Goal: Complete application form

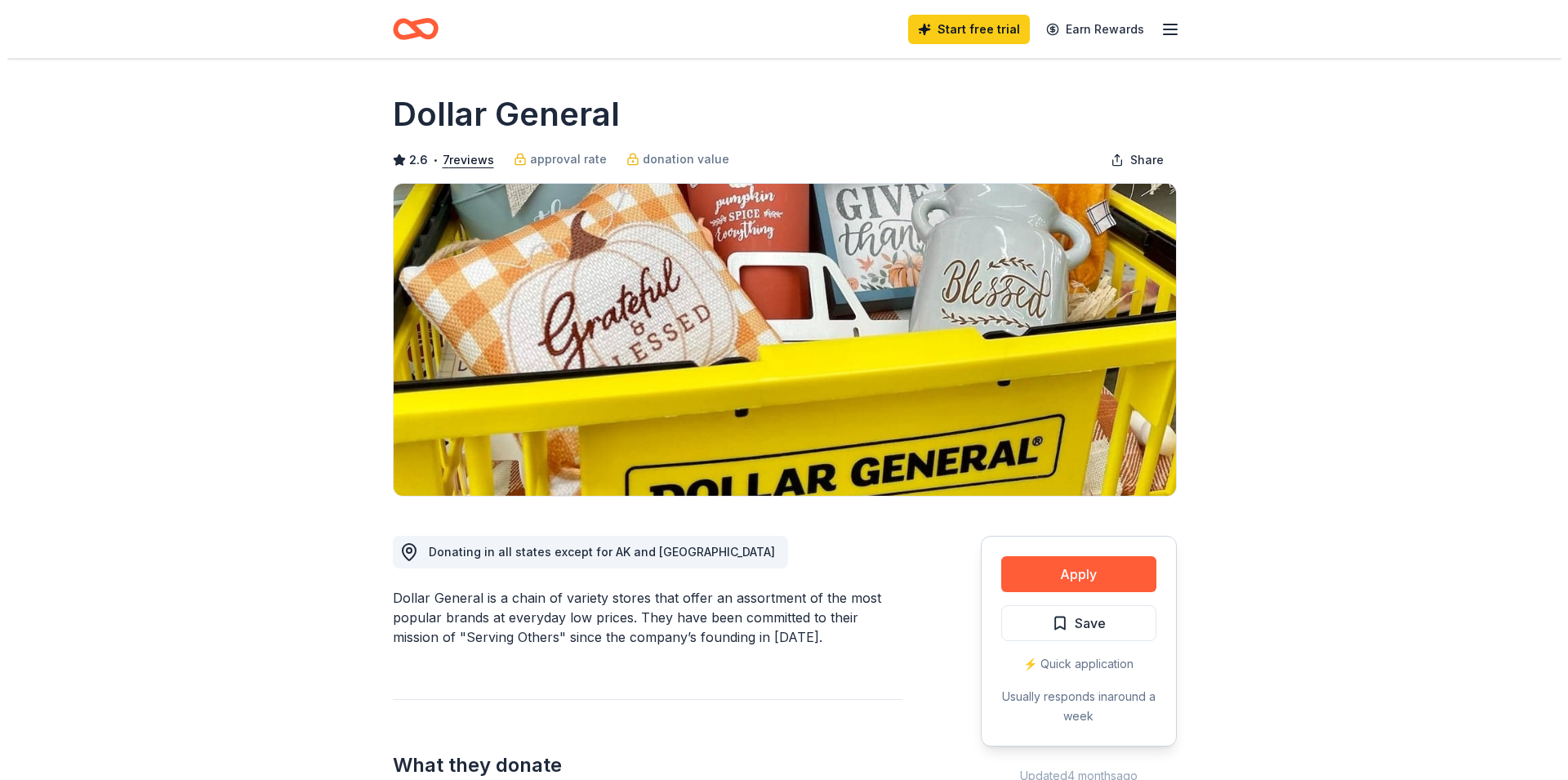
scroll to position [250, 0]
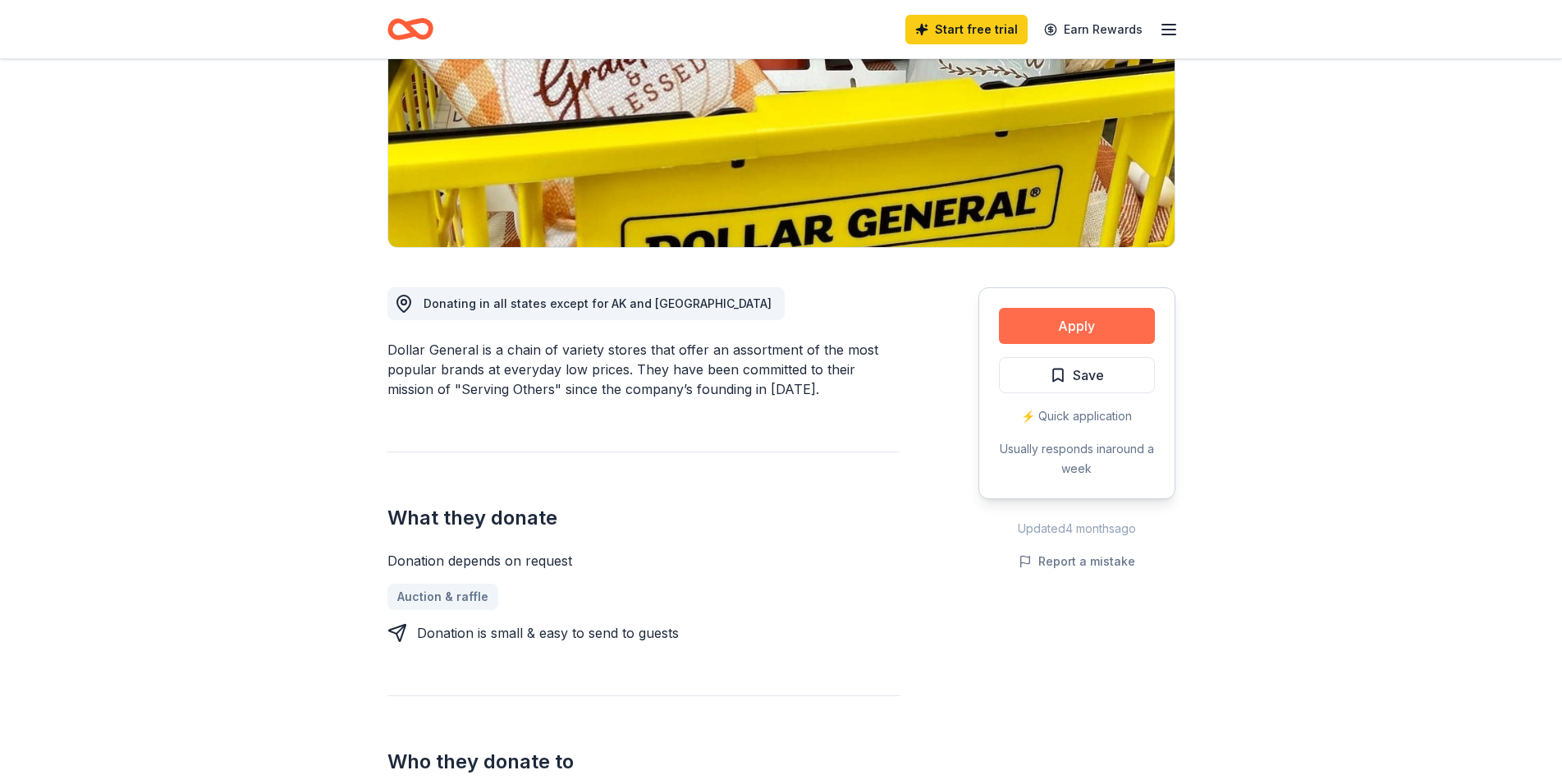
click at [1107, 332] on button "Apply" at bounding box center [1077, 326] width 156 height 36
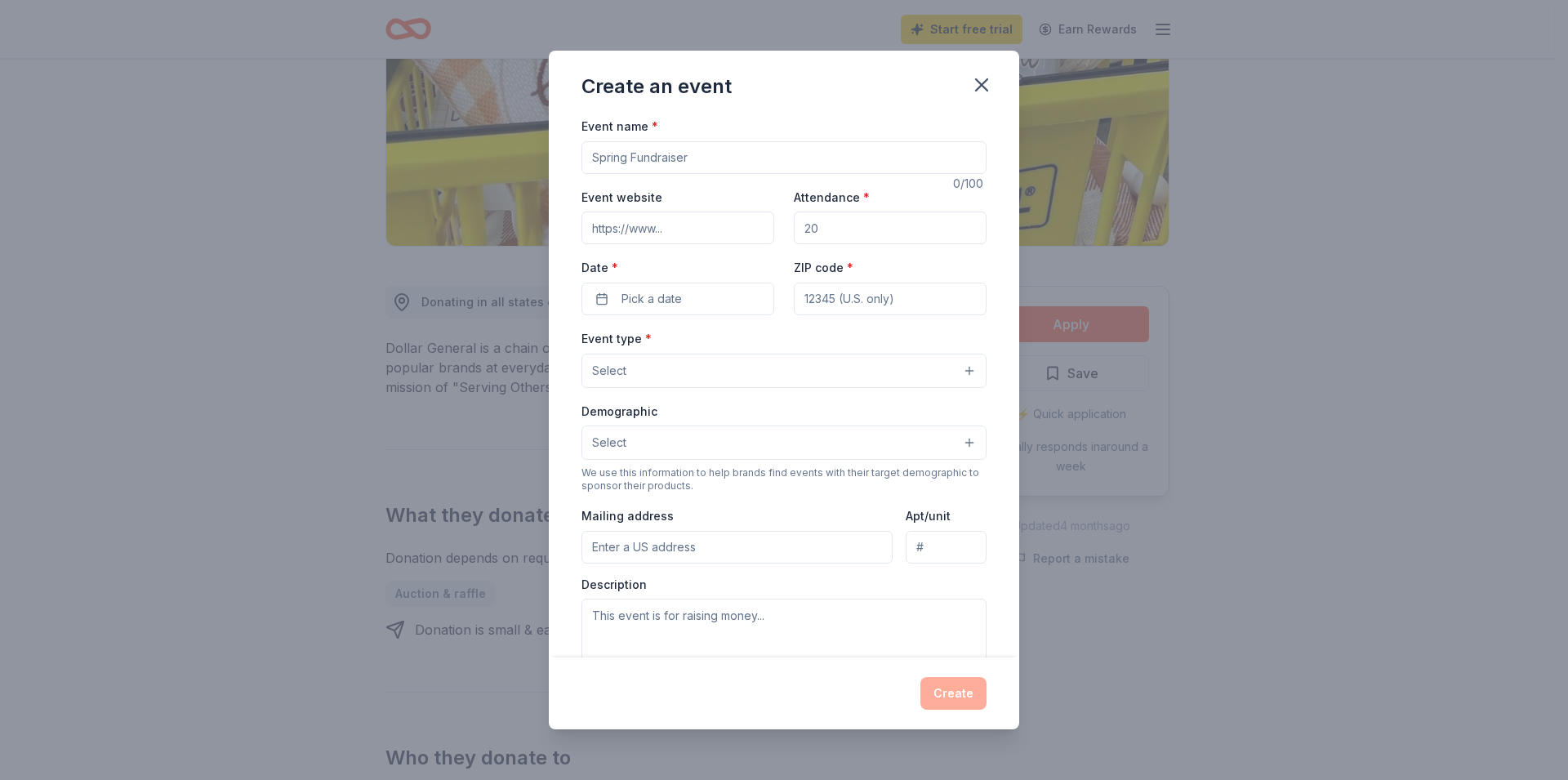
click at [693, 156] on input "Event name *" at bounding box center [784, 158] width 405 height 33
type input "$"
click at [652, 162] on input "4th Annual Fall Festival" at bounding box center [784, 158] width 405 height 33
type input "4th Annual Down town Fall Festival"
click at [683, 223] on input "Event website" at bounding box center [678, 227] width 192 height 33
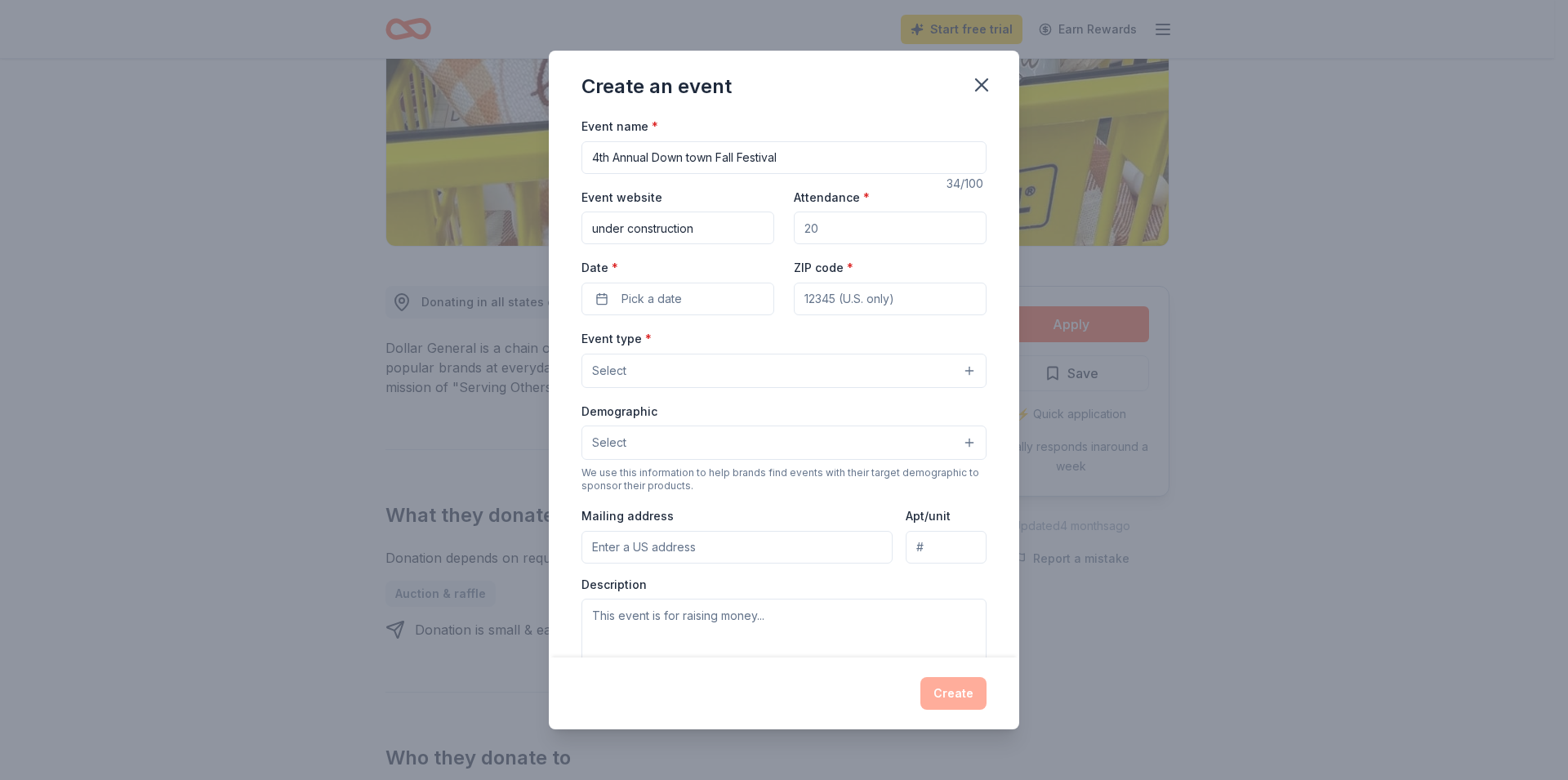
type input "under construction"
click at [814, 226] on input "Attendance *" at bounding box center [890, 227] width 192 height 33
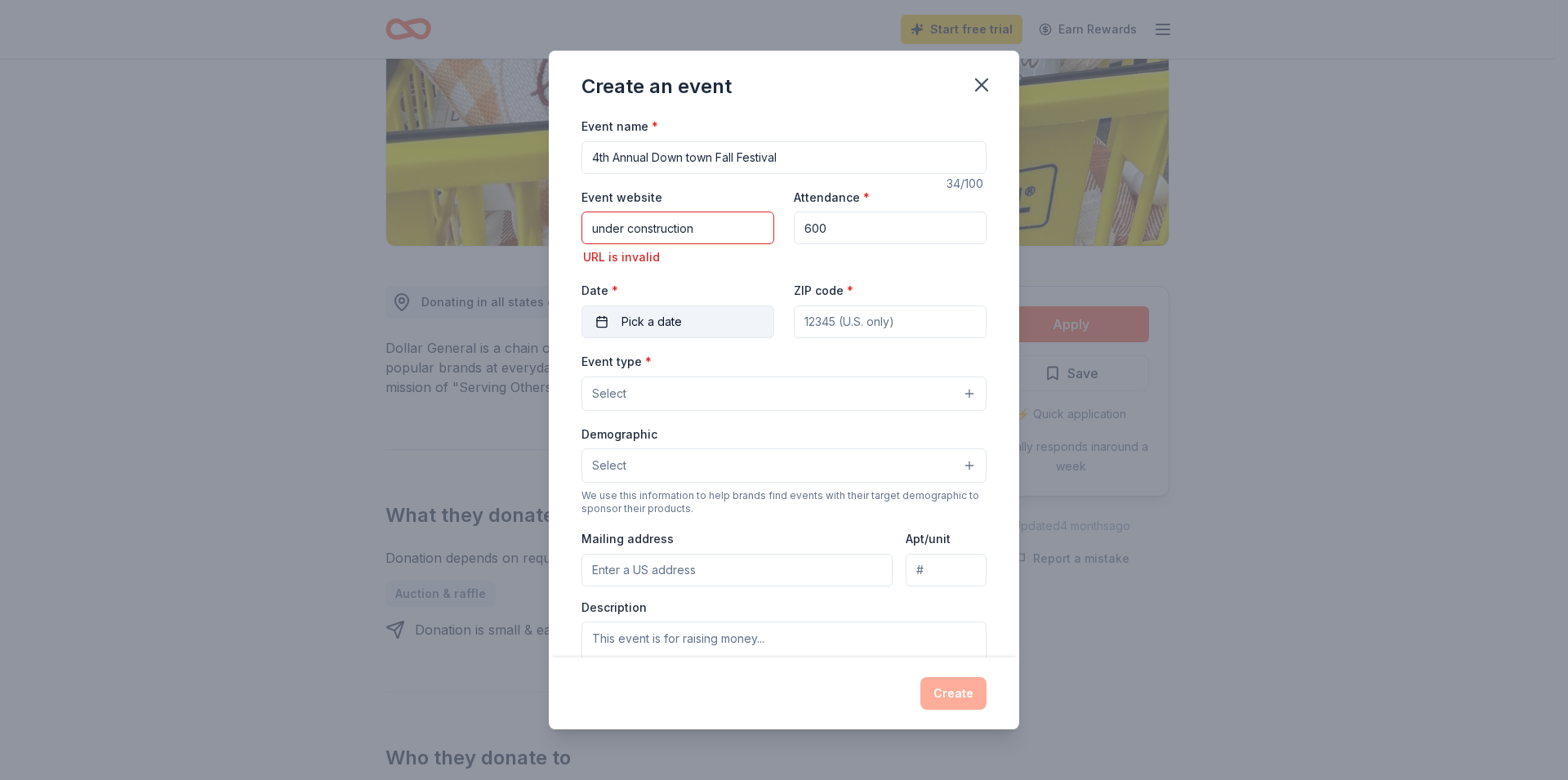
type input "600"
click at [665, 313] on span "Pick a date" at bounding box center [652, 321] width 61 height 20
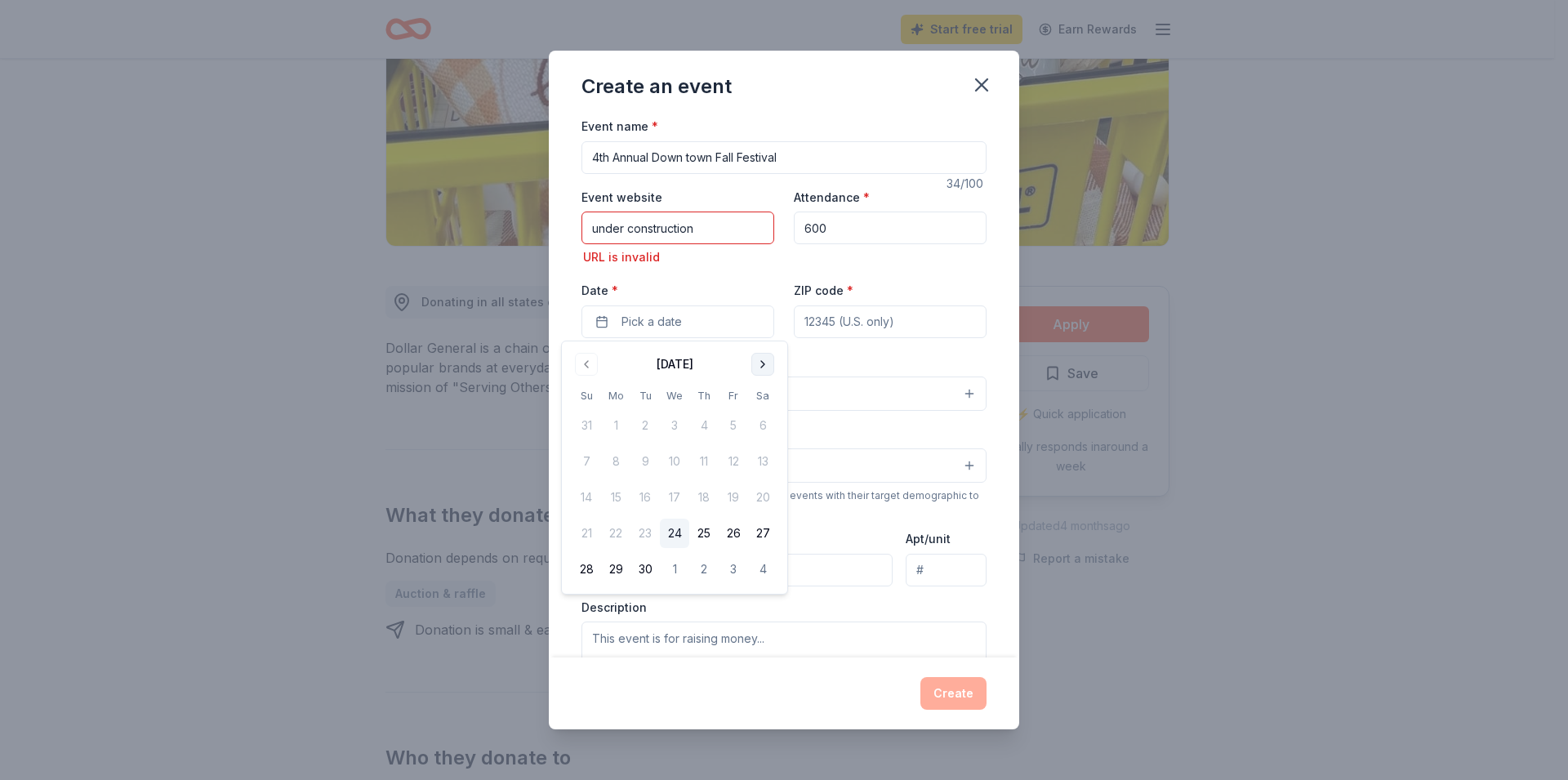
click at [762, 361] on button "Go to next month" at bounding box center [764, 364] width 23 height 23
click at [731, 535] on button "24" at bounding box center [733, 532] width 29 height 29
click at [886, 326] on input "ZIP code *" at bounding box center [890, 321] width 192 height 33
type input "38646"
click at [682, 382] on button "Select" at bounding box center [784, 394] width 405 height 35
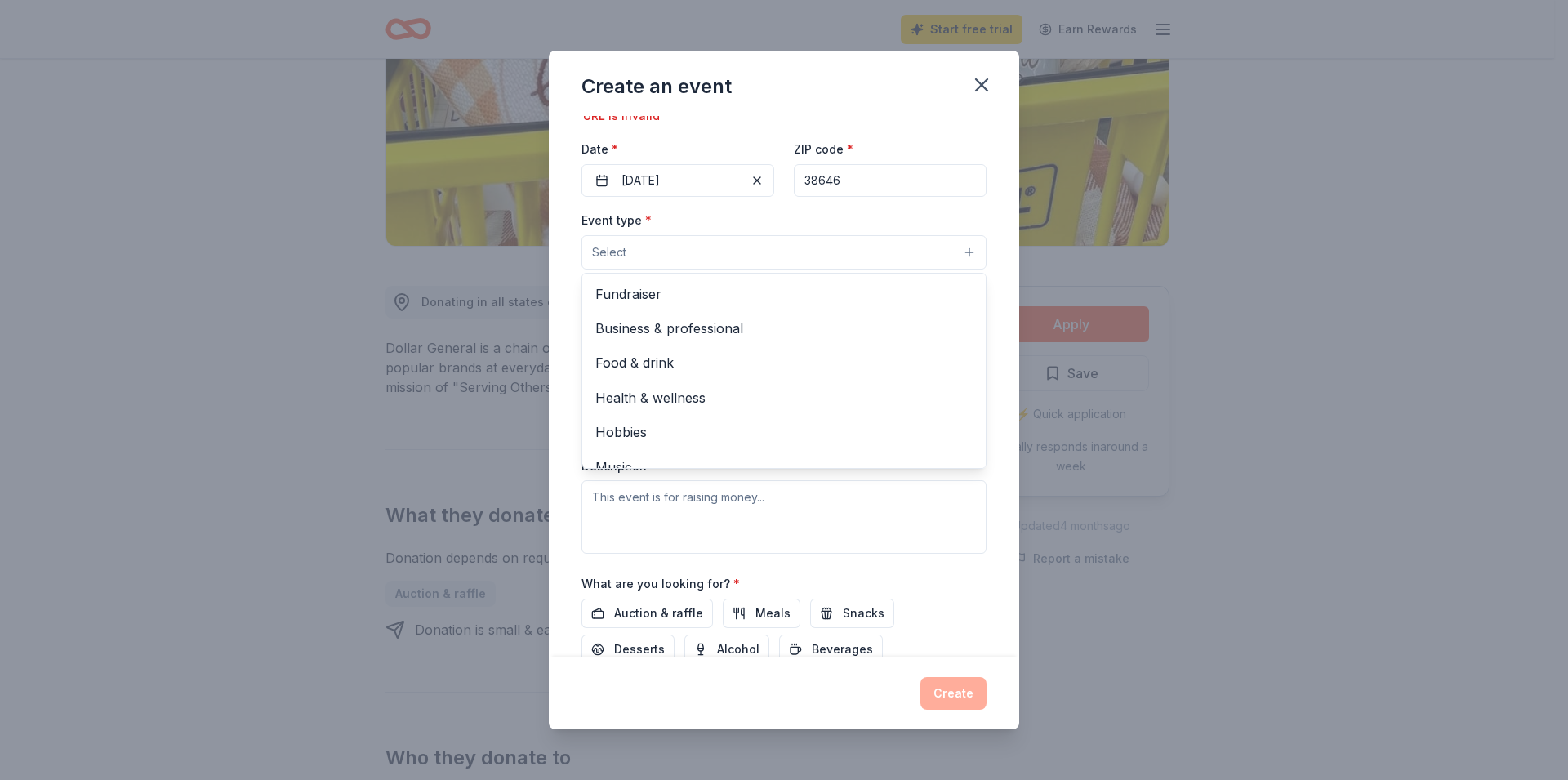
scroll to position [0, 0]
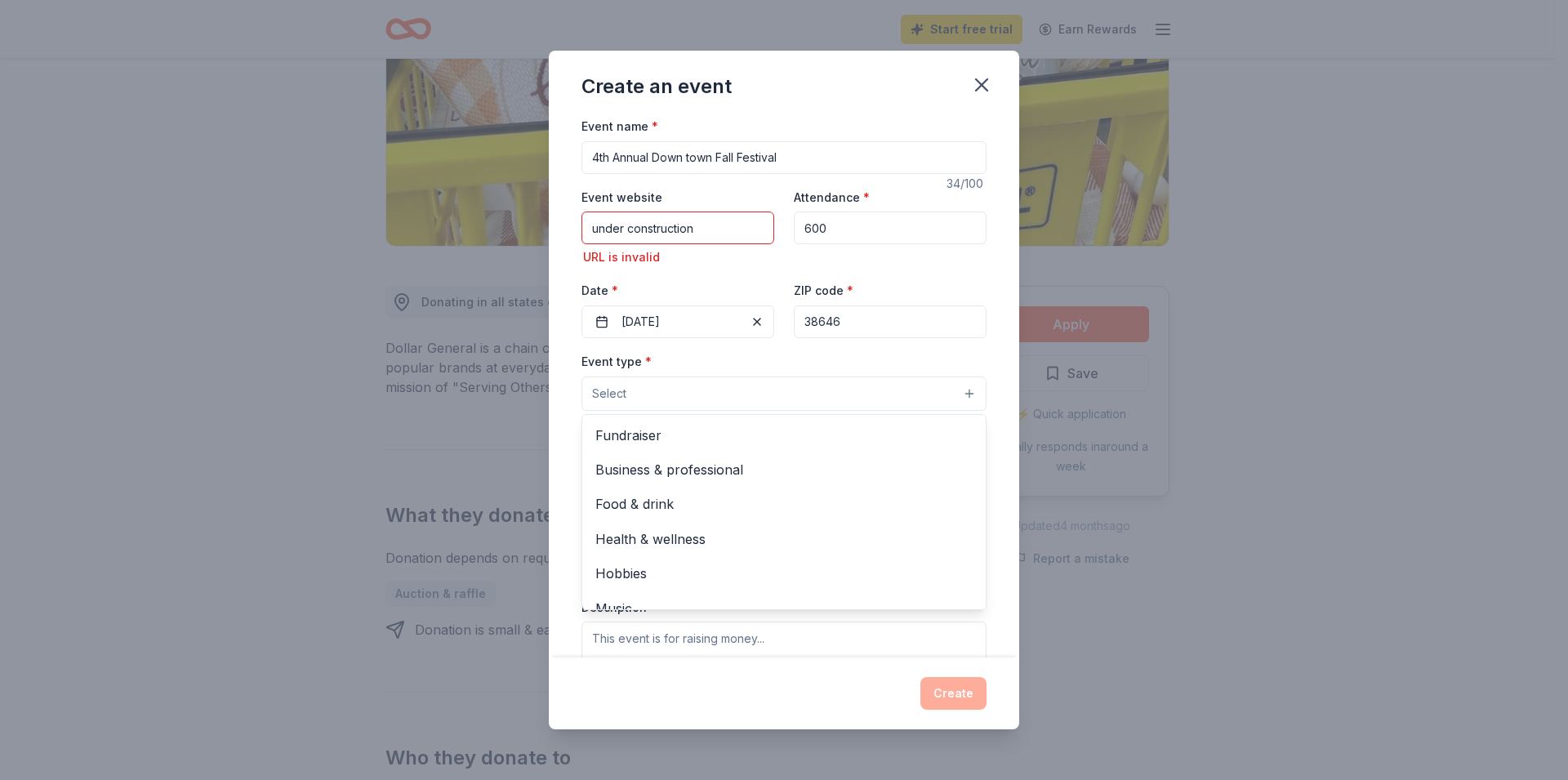
click at [676, 317] on div "Event name * 4th Annual Down town Fall Festival 34 /100 Event website under con…" at bounding box center [784, 504] width 405 height 777
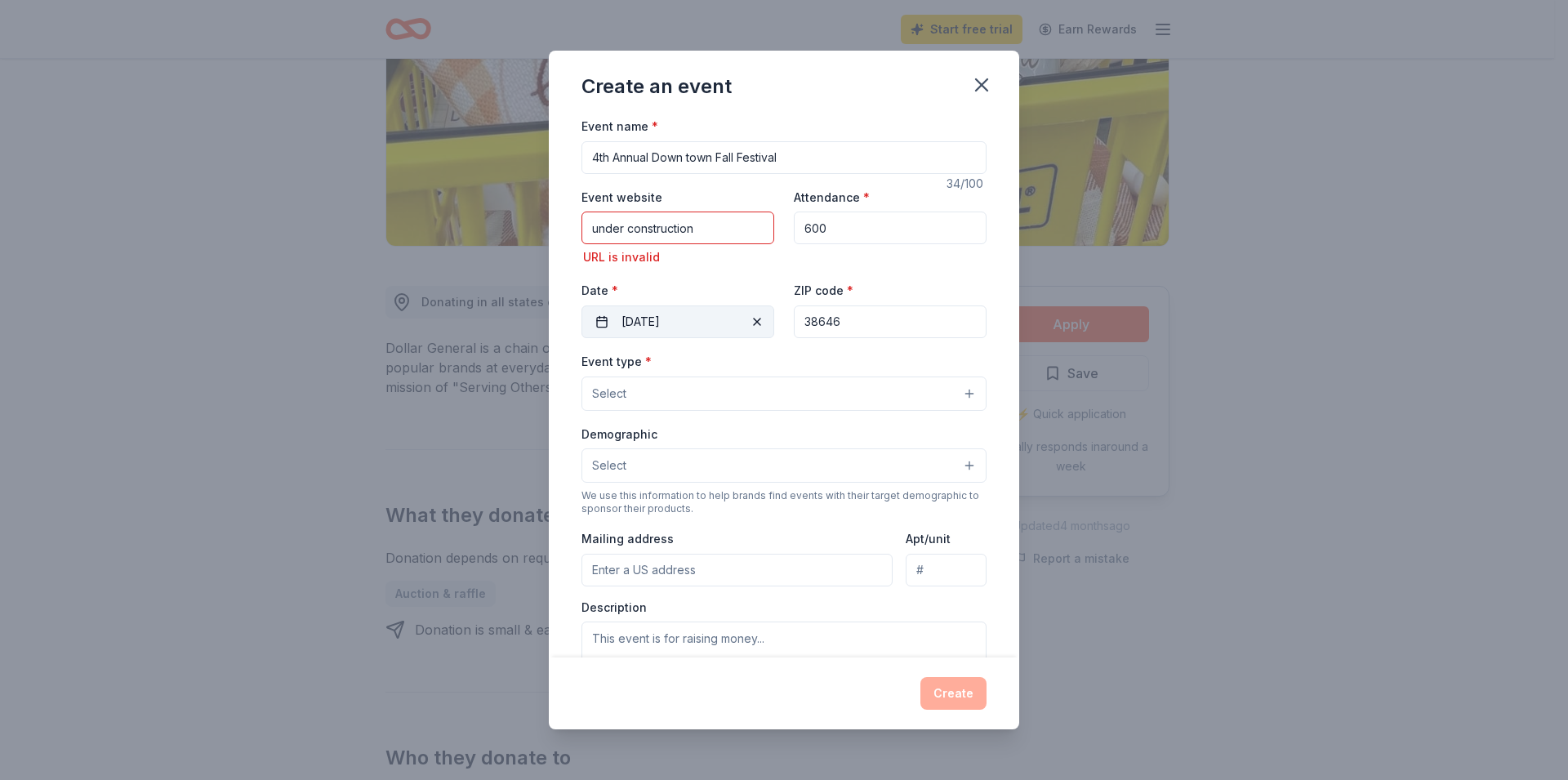
click at [634, 326] on button "[DATE]" at bounding box center [678, 321] width 192 height 33
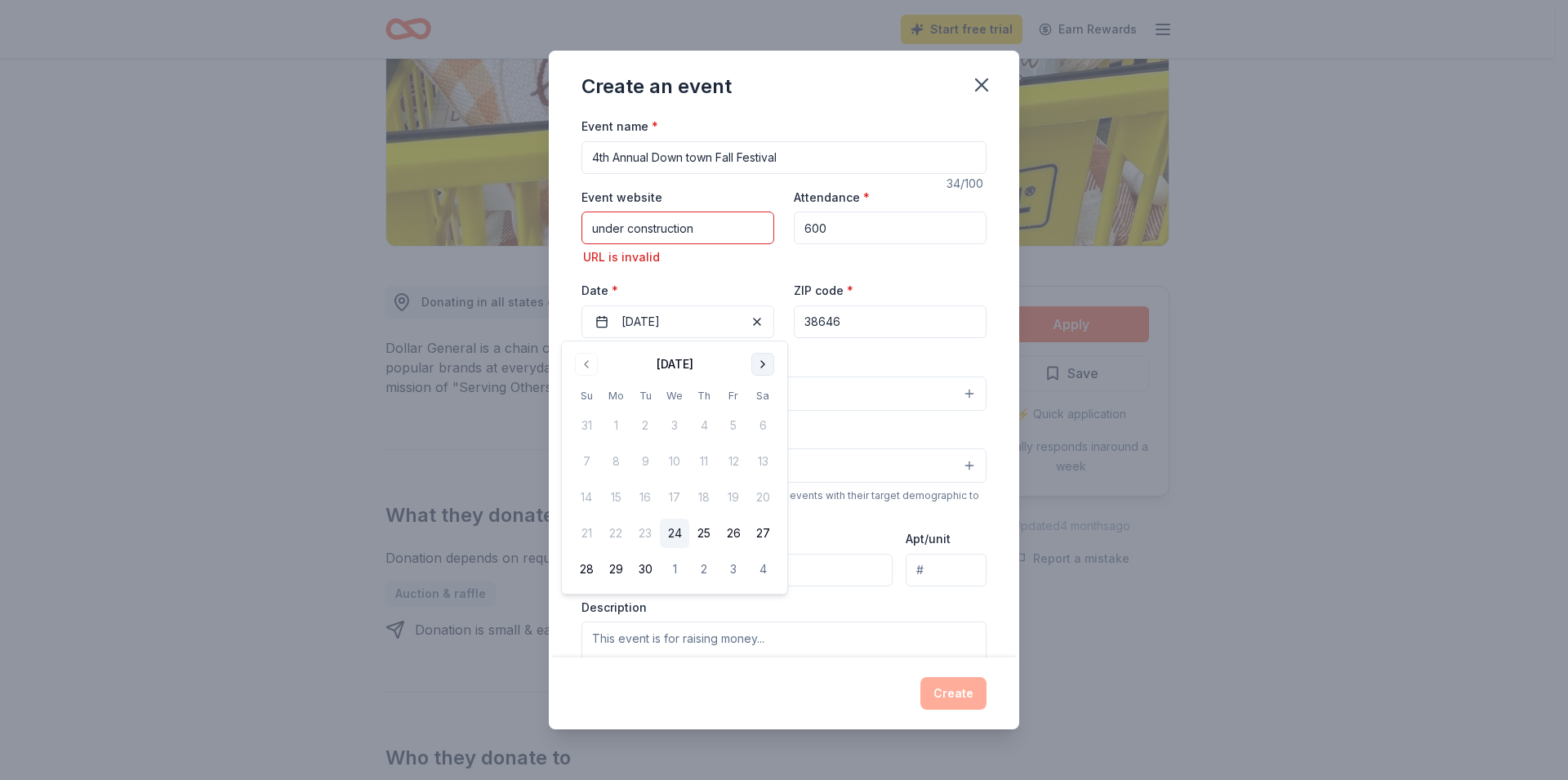
click at [772, 364] on button "Go to next month" at bounding box center [764, 364] width 23 height 23
click at [732, 565] on button "31" at bounding box center [733, 569] width 29 height 29
click at [835, 356] on div "Event type * Select" at bounding box center [784, 380] width 405 height 60
click at [712, 383] on button "Select" at bounding box center [784, 394] width 405 height 35
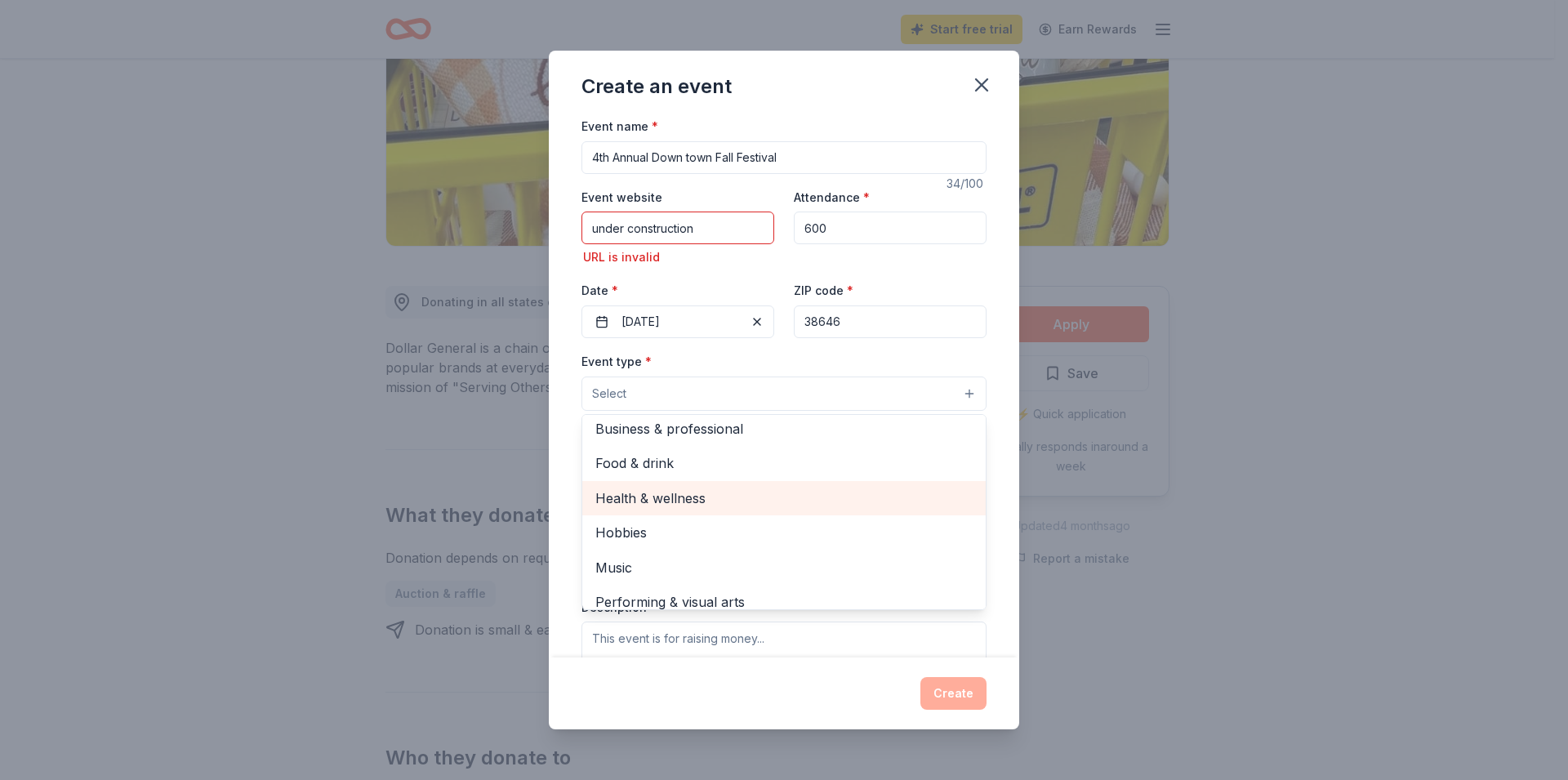
scroll to position [54, 0]
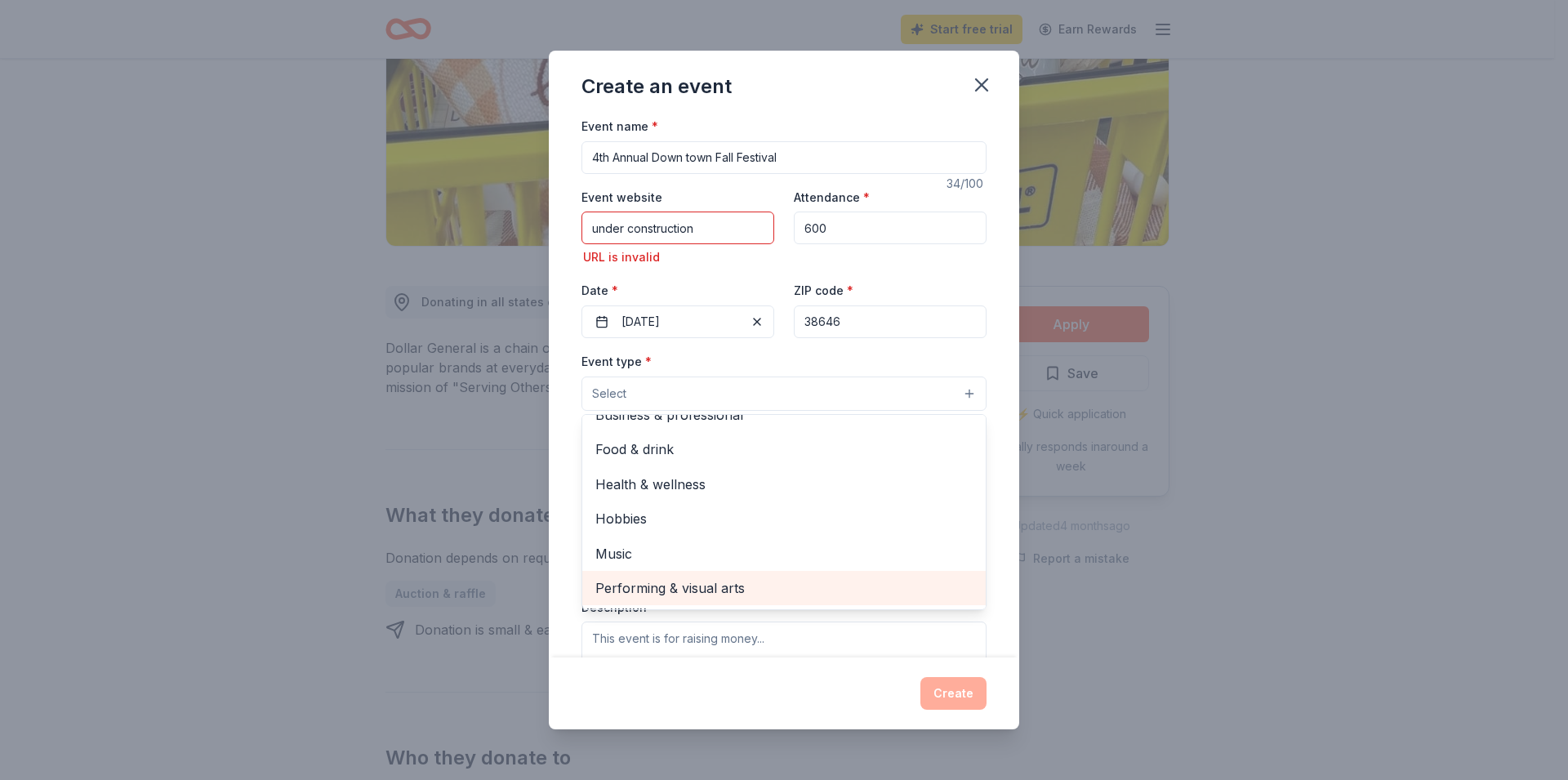
click at [602, 580] on span "Performing & visual arts" at bounding box center [784, 588] width 378 height 21
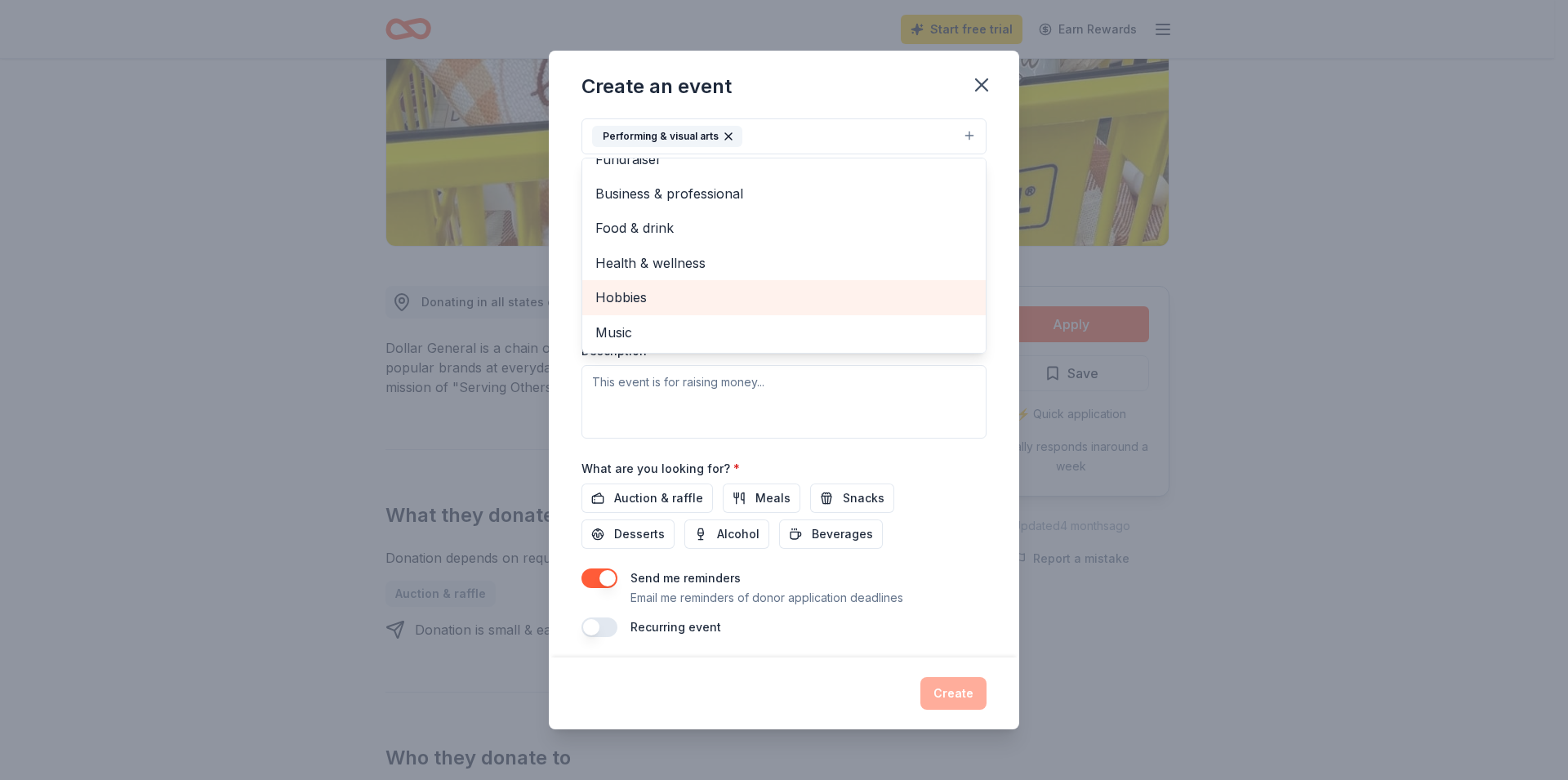
scroll to position [262, 0]
click at [655, 404] on div "Event type * Performing & visual arts Fundraiser Business & professional Food &…" at bounding box center [784, 262] width 405 height 345
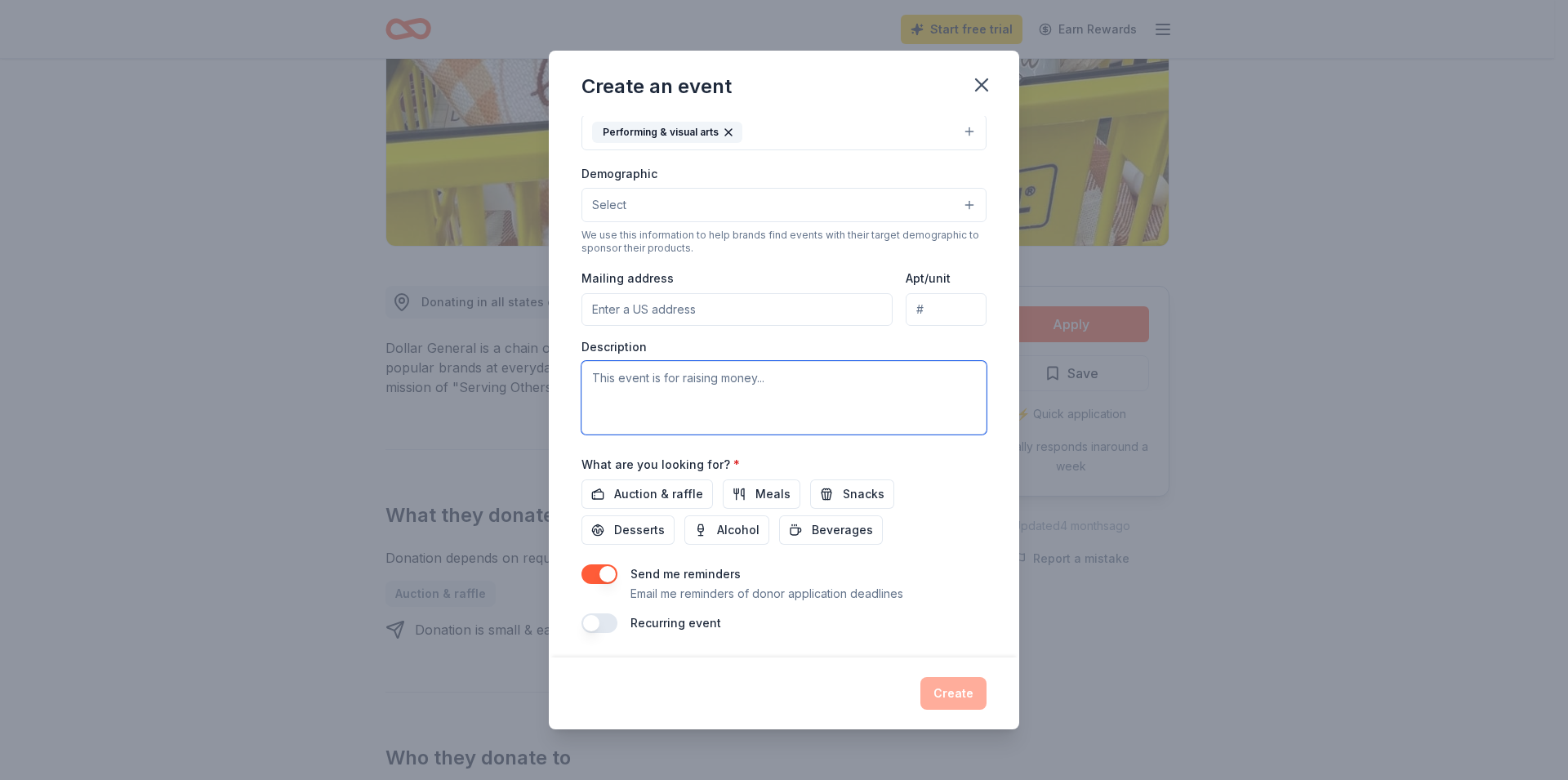
click at [690, 375] on textarea at bounding box center [784, 397] width 405 height 74
type textarea "This event is a community event"
click at [861, 494] on span "Snacks" at bounding box center [863, 494] width 42 height 20
click at [824, 535] on span "Beverages" at bounding box center [842, 530] width 61 height 20
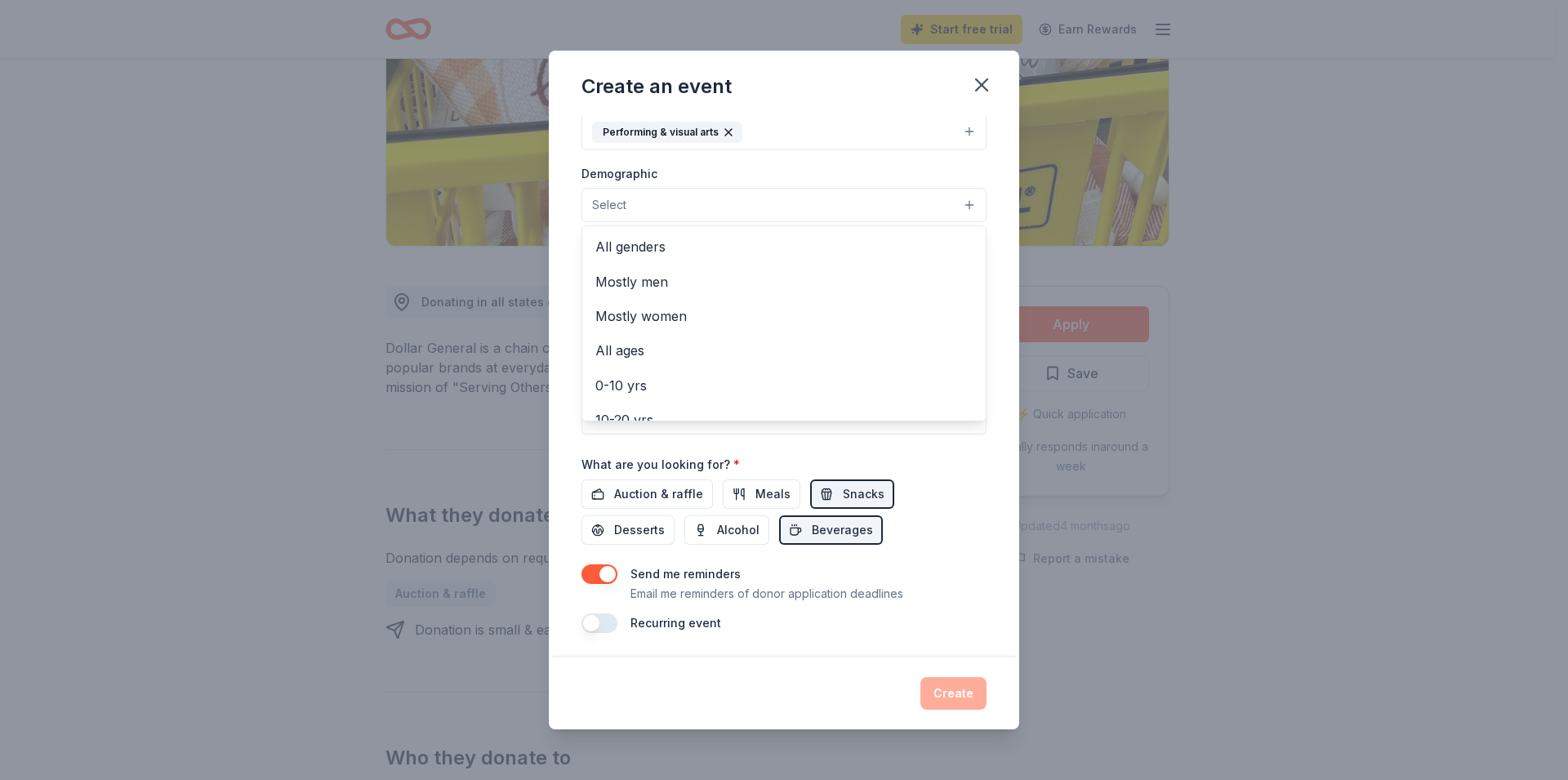
click at [605, 215] on button "Select" at bounding box center [784, 205] width 405 height 35
click at [607, 242] on span "All genders" at bounding box center [784, 247] width 378 height 21
click at [988, 191] on div "Event name * 4th Annual Down town Fall Festival 34 /100 Event website under con…" at bounding box center [784, 386] width 470 height 541
click at [691, 300] on input "Mailing address" at bounding box center [737, 311] width 311 height 33
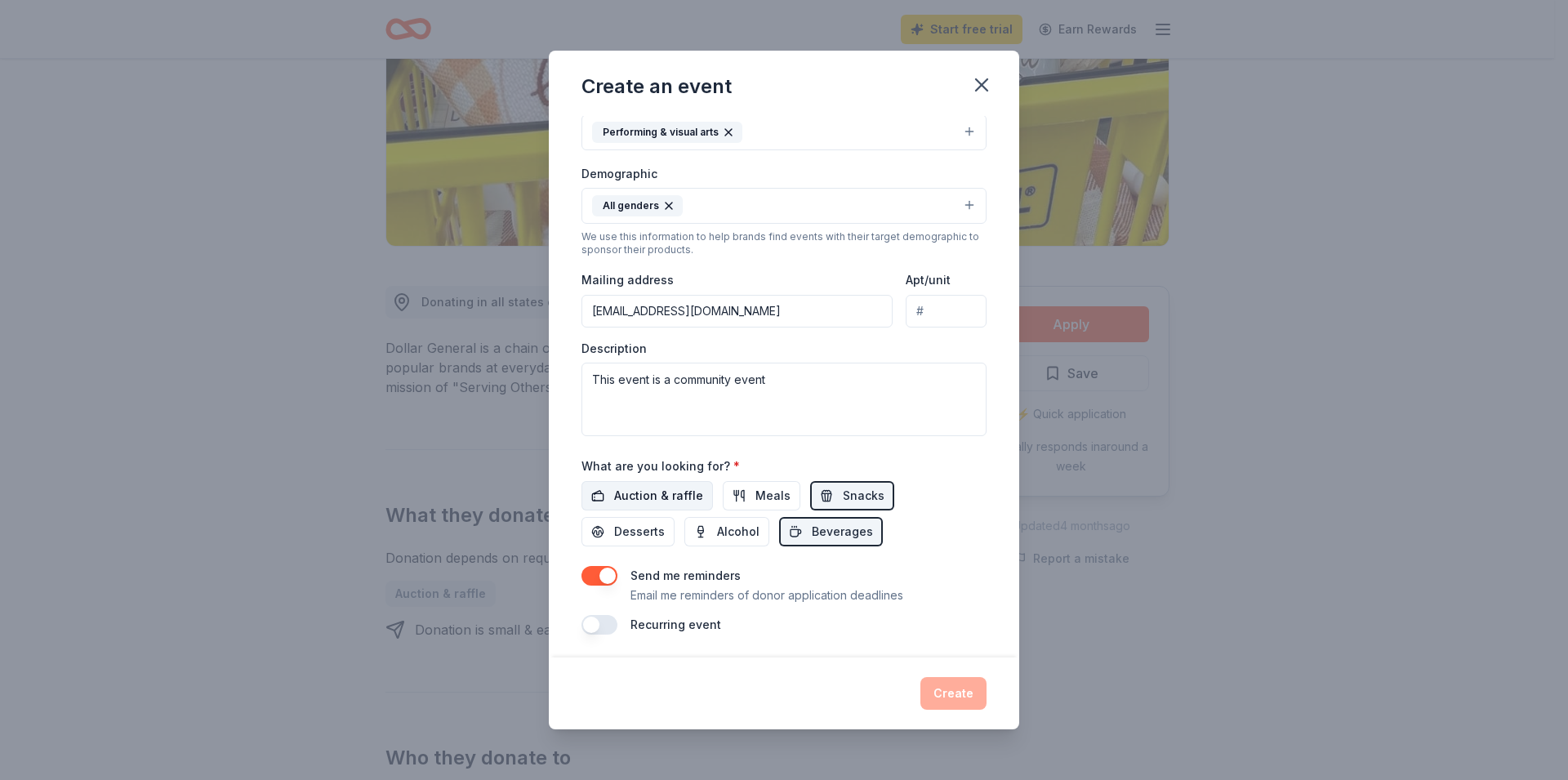
type input "[EMAIL_ADDRESS][DOMAIN_NAME]"
click at [618, 481] on button "Auction & raffle" at bounding box center [648, 495] width 132 height 29
click at [621, 496] on span "Auction & raffle" at bounding box center [659, 496] width 89 height 20
click at [604, 617] on button "button" at bounding box center [600, 623] width 36 height 20
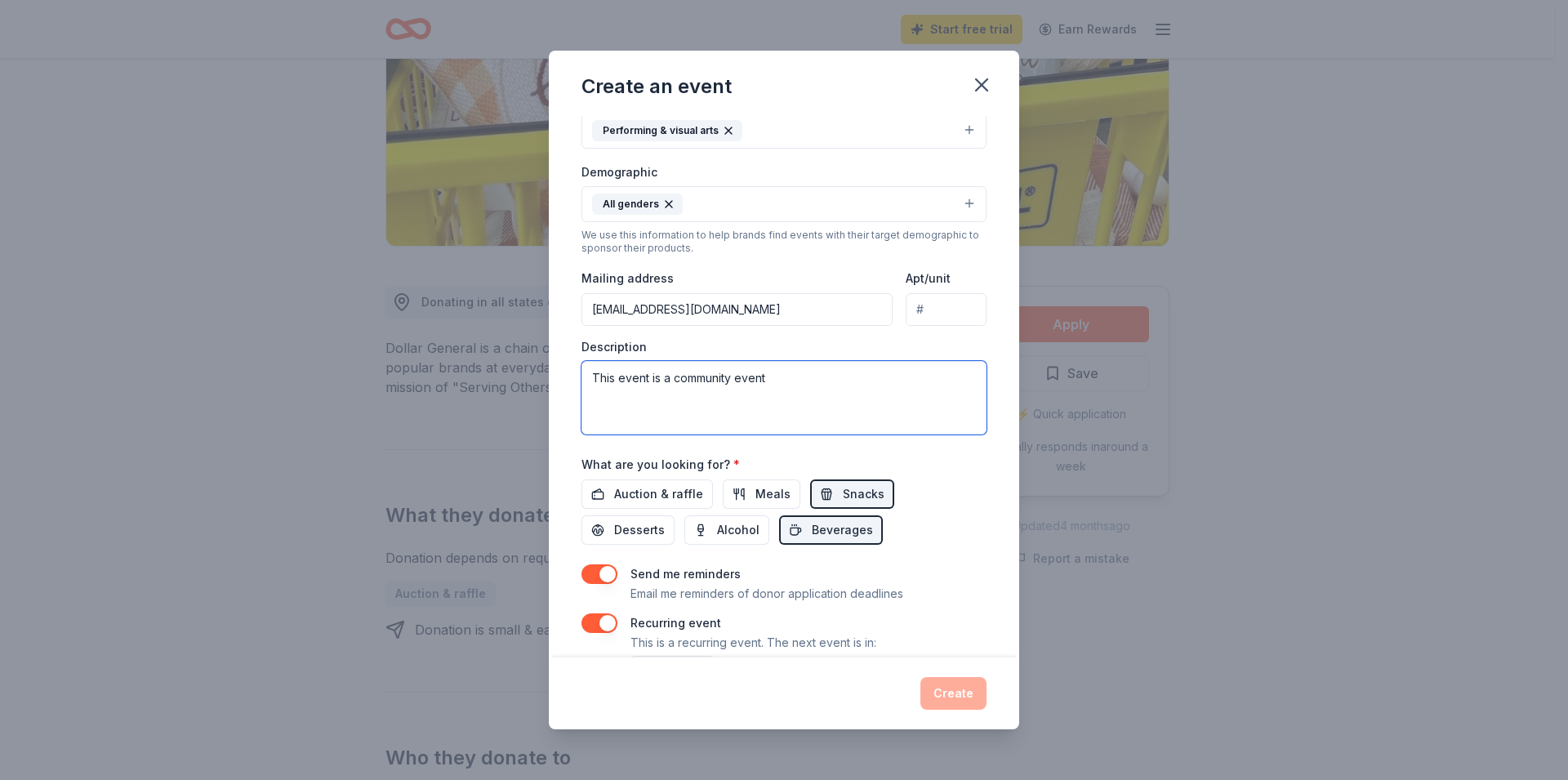
click at [781, 371] on textarea "This event is a community event" at bounding box center [784, 397] width 405 height 74
drag, startPoint x: 781, startPoint y: 381, endPoint x: 595, endPoint y: 386, distance: 186.1
click at [595, 386] on textarea "This event is a community event" at bounding box center [784, 397] width 405 height 74
paste textarea "We’re gearing up for the 4th Annual Main Street Fall Festival, a free, family-f…"
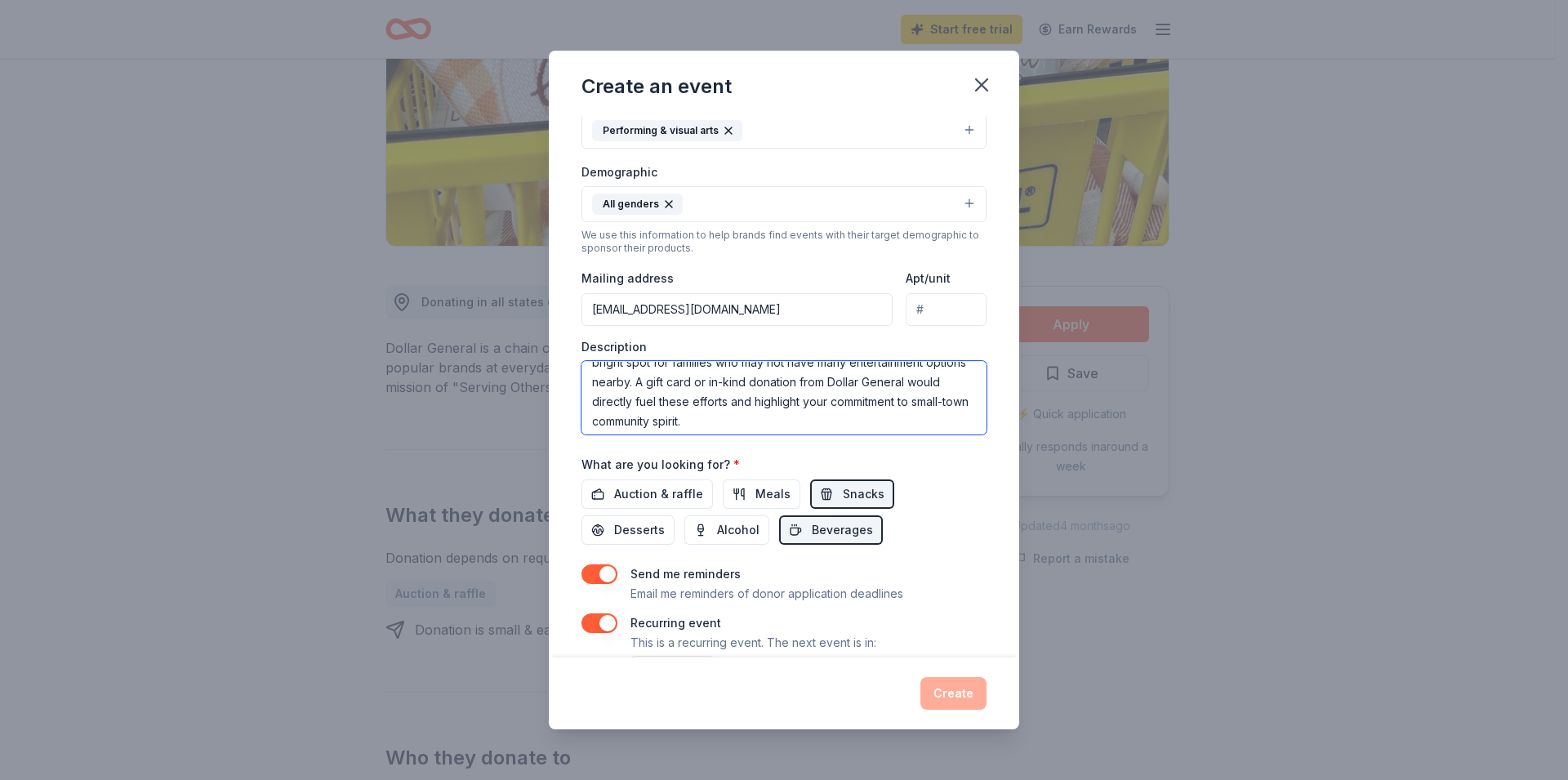
scroll to position [176, 0]
click at [741, 409] on textarea "We’re gearing up for the 4th Annual Main Street Fall Festival, a free, family-f…" at bounding box center [784, 397] width 405 height 74
type textarea "We’re gearing up for the 4th Annual Main Street Fall Festival, a free, family-f…"
click at [853, 580] on div "Send me reminders Email me reminders of donor application deadlines" at bounding box center [767, 584] width 273 height 39
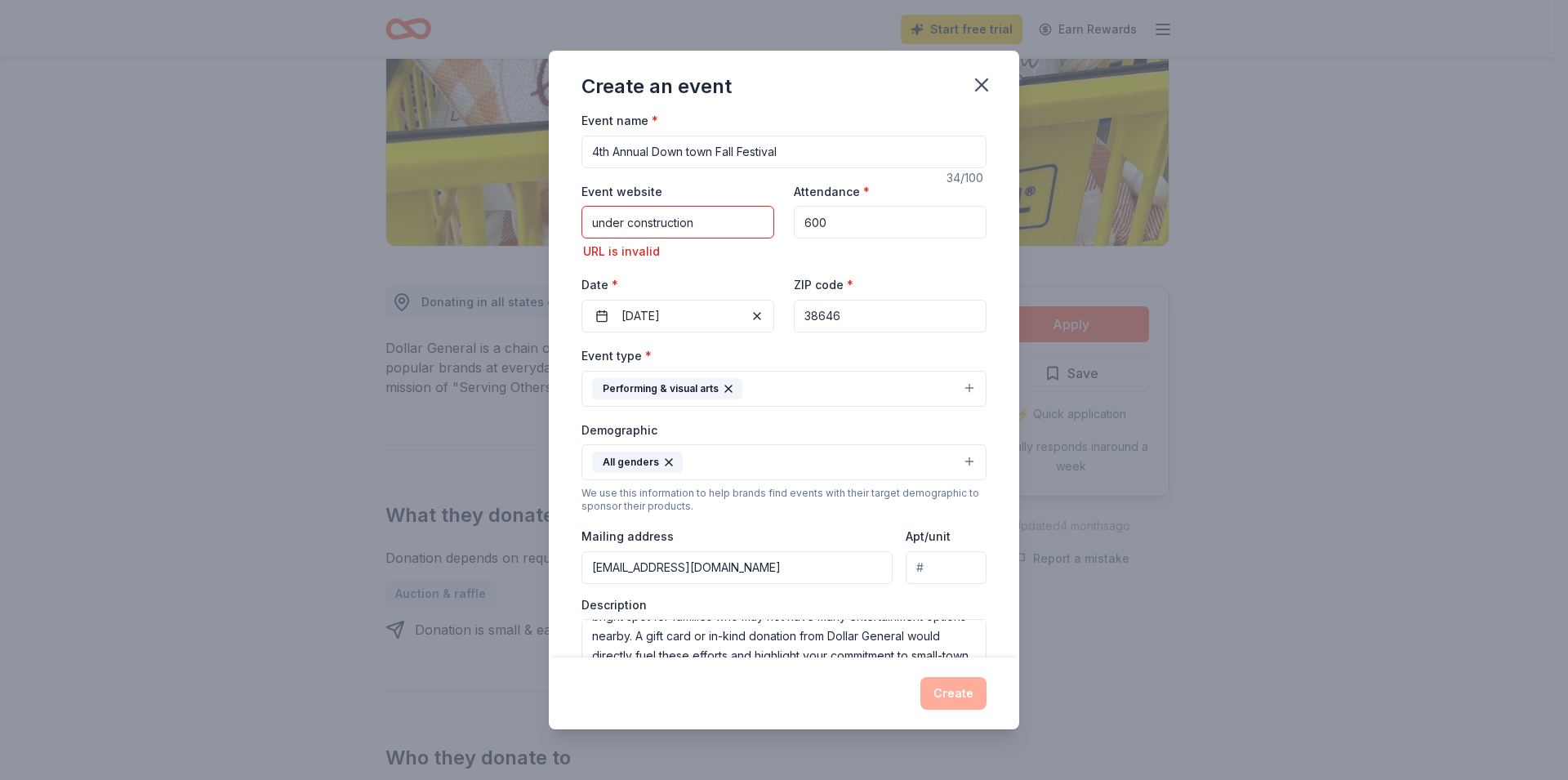
scroll to position [0, 0]
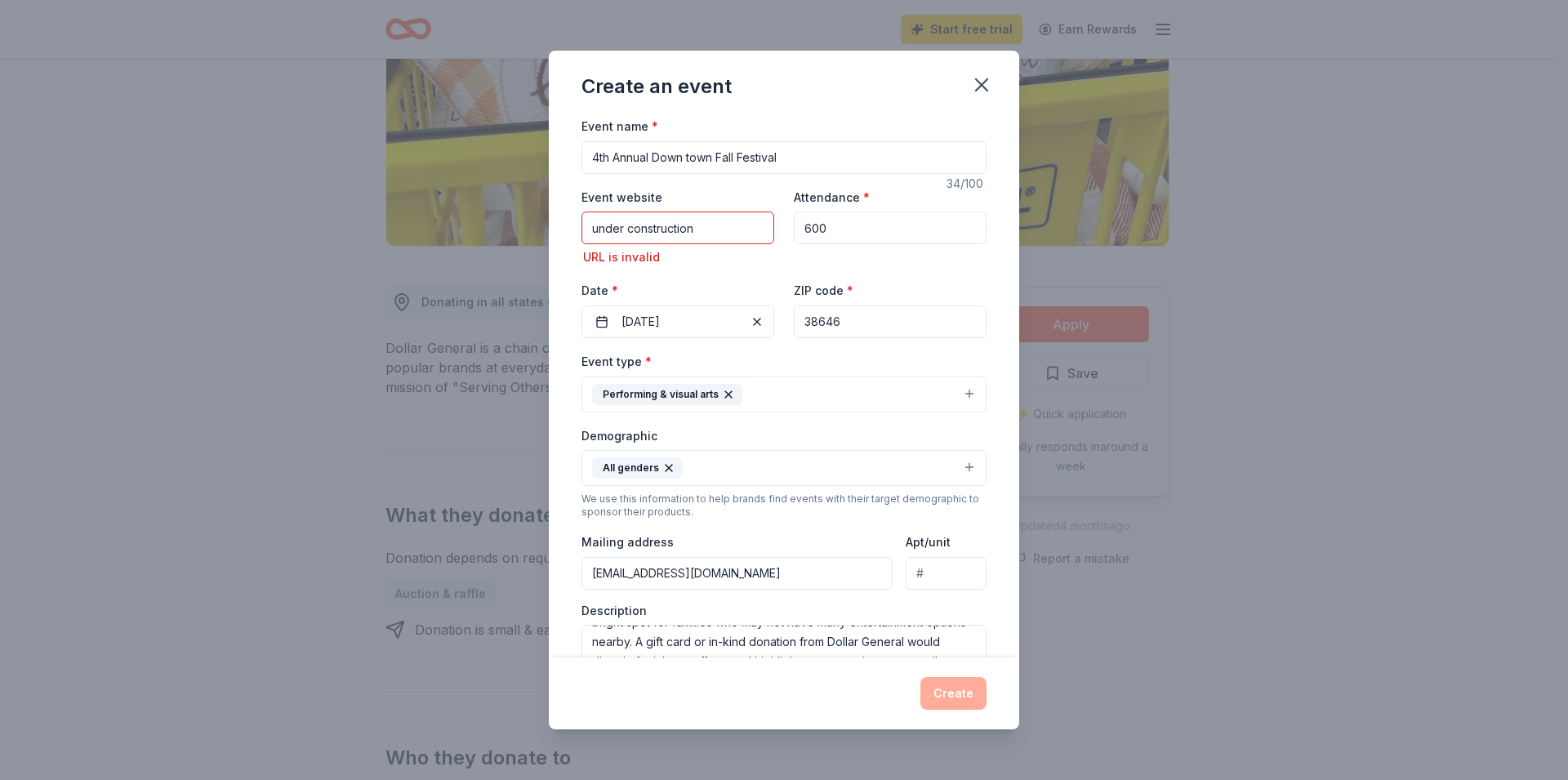
drag, startPoint x: 703, startPoint y: 232, endPoint x: 556, endPoint y: 215, distance: 148.0
click at [582, 215] on input "under construction" at bounding box center [678, 227] width 192 height 33
click at [595, 230] on input "[DOMAIN_NAME]" at bounding box center [678, 227] width 192 height 33
click at [611, 227] on input "[URL][DOMAIN_NAME]" at bounding box center [678, 227] width 192 height 33
type input "[URL][DOMAIN_NAME]"
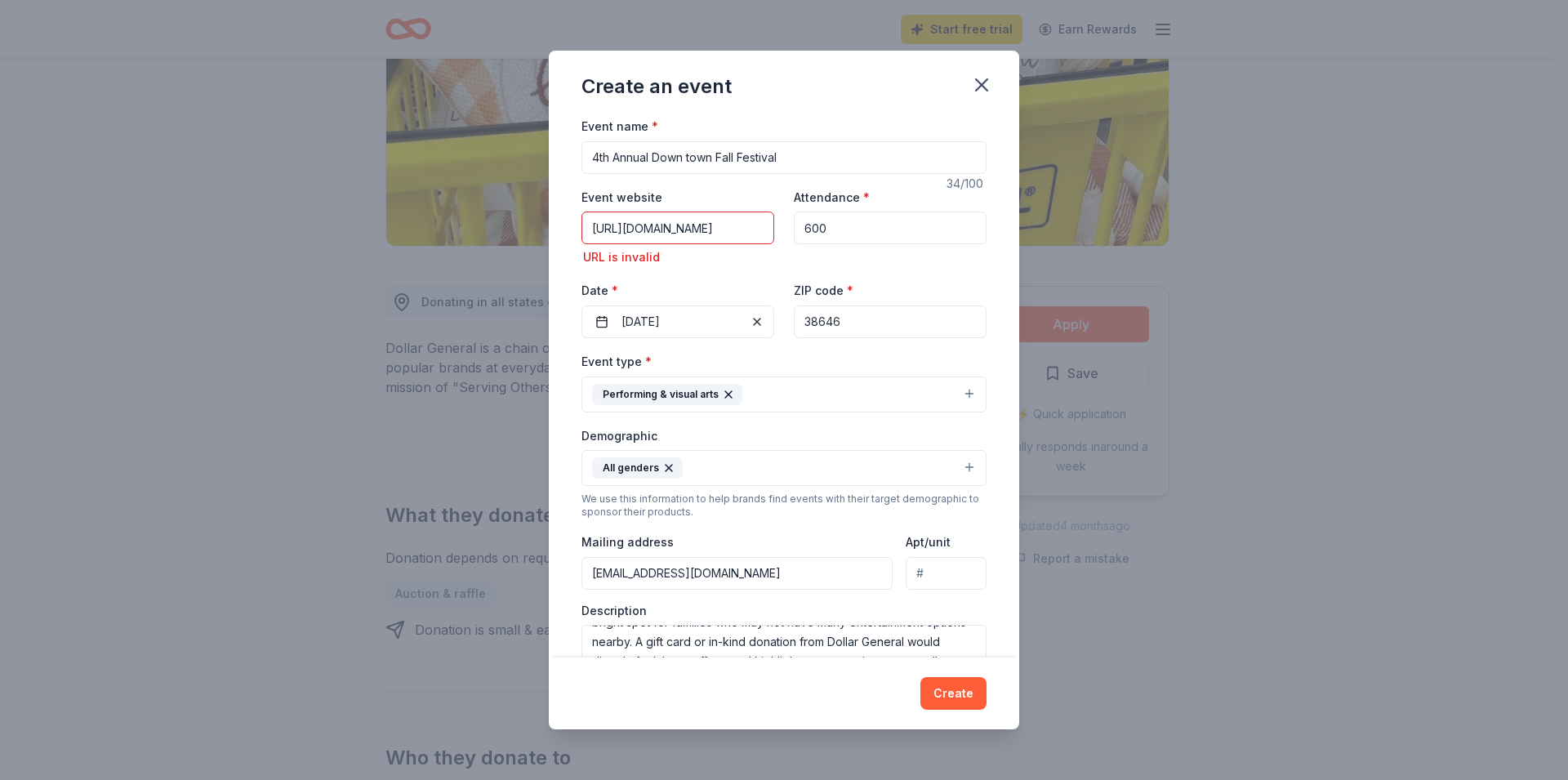
click at [968, 254] on div "Event website [URL][DOMAIN_NAME] URL is invalid Attendance * 600 Date * [DATE] …" at bounding box center [784, 263] width 405 height 151
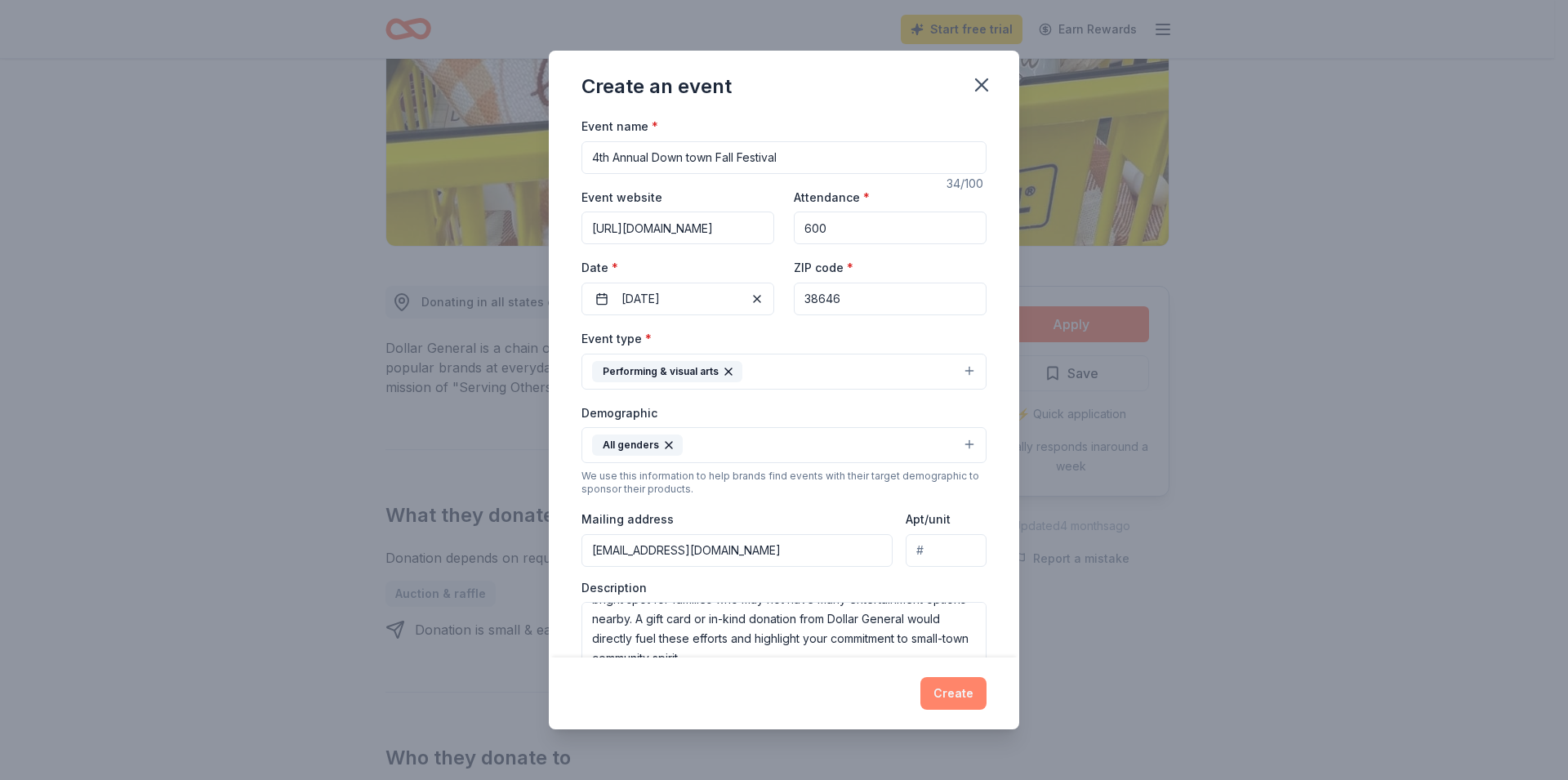
click at [946, 691] on button "Create" at bounding box center [953, 693] width 66 height 33
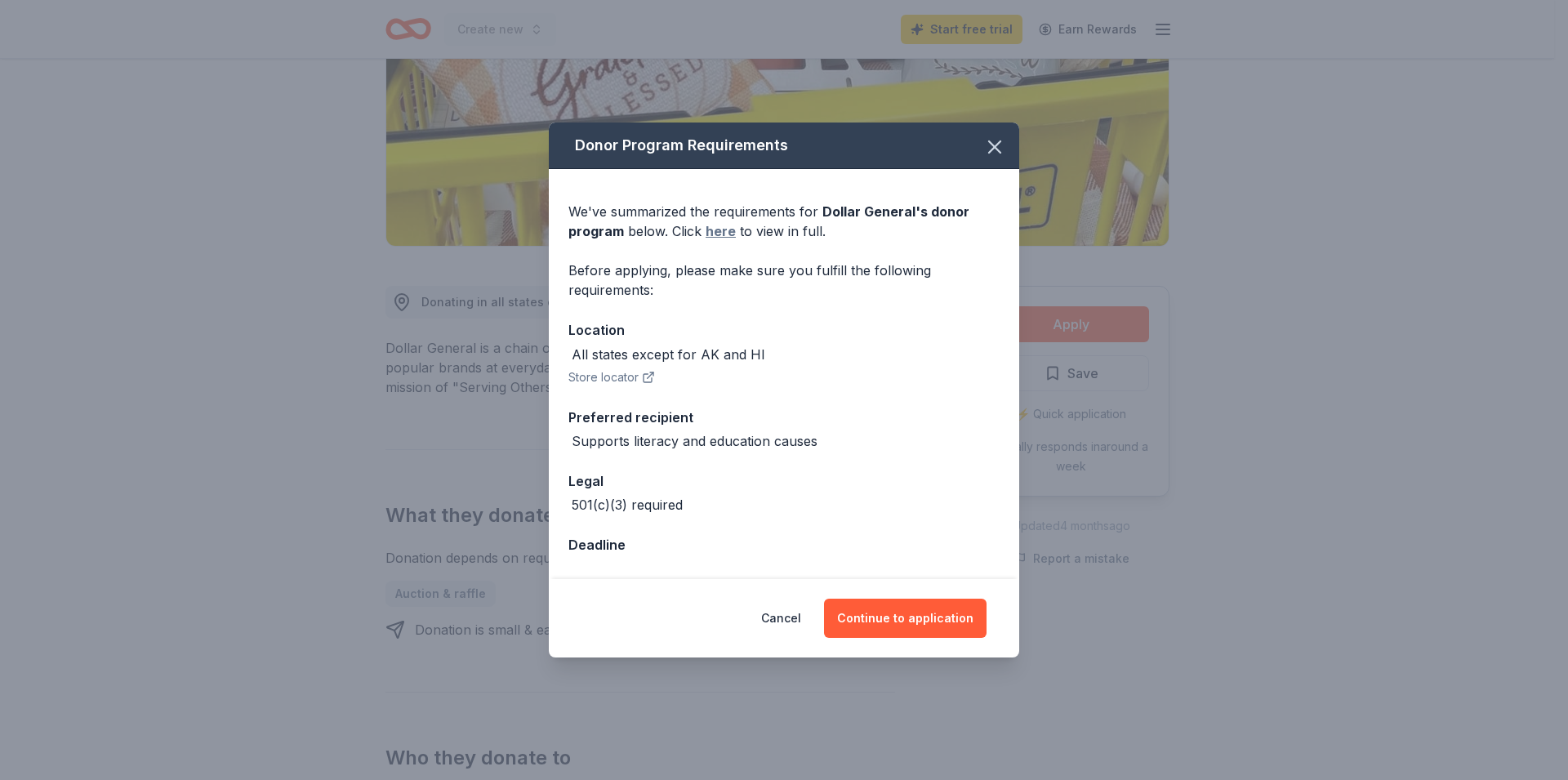
click at [724, 229] on link "here" at bounding box center [721, 231] width 30 height 20
click at [867, 614] on button "Continue to application" at bounding box center [905, 618] width 162 height 39
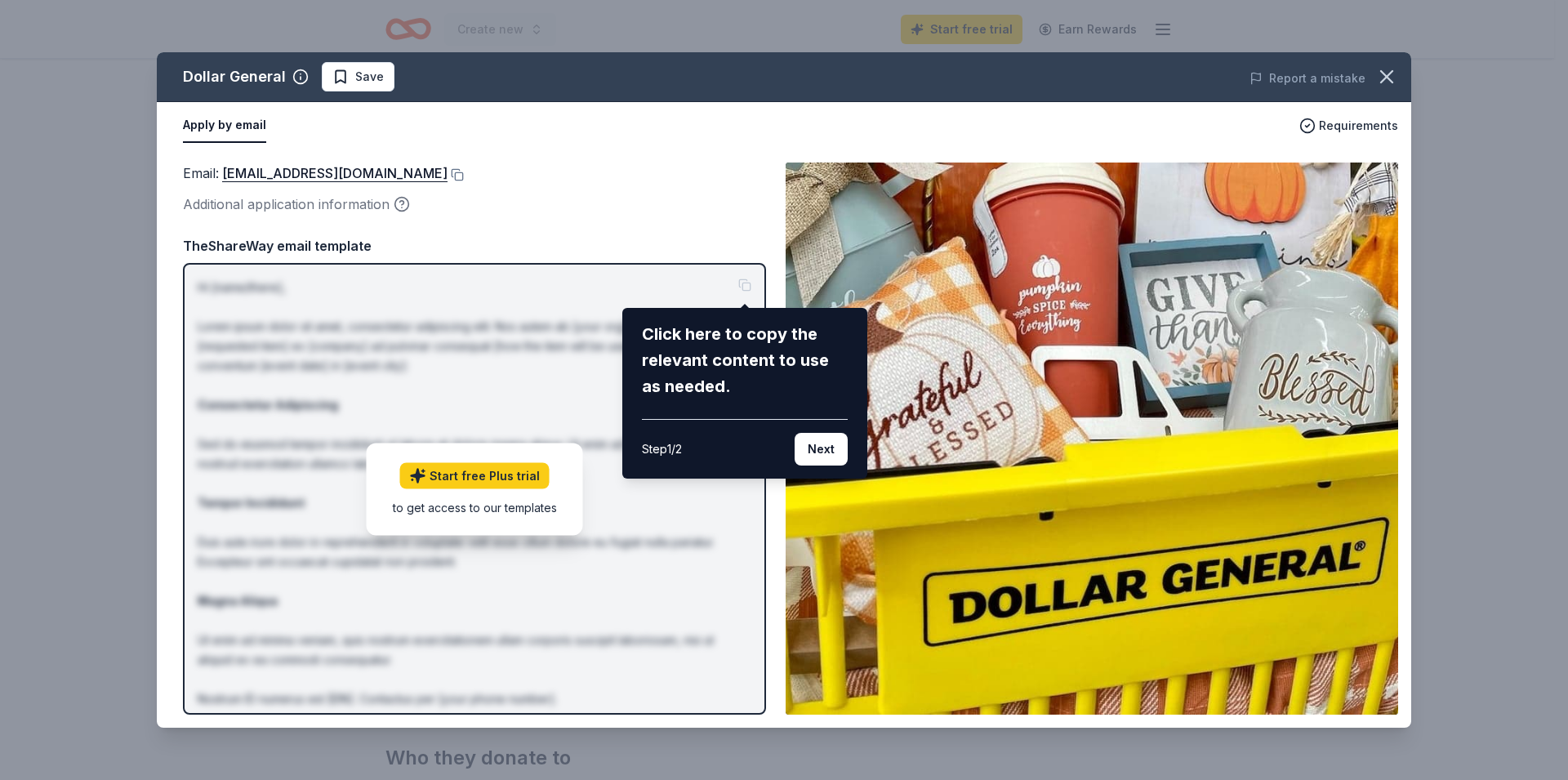
click at [412, 318] on div "Dollar General Save Report a mistake Apply by email Requirements Email : [EMAIL…" at bounding box center [784, 390] width 1254 height 675
click at [831, 447] on button "Next" at bounding box center [821, 449] width 53 height 33
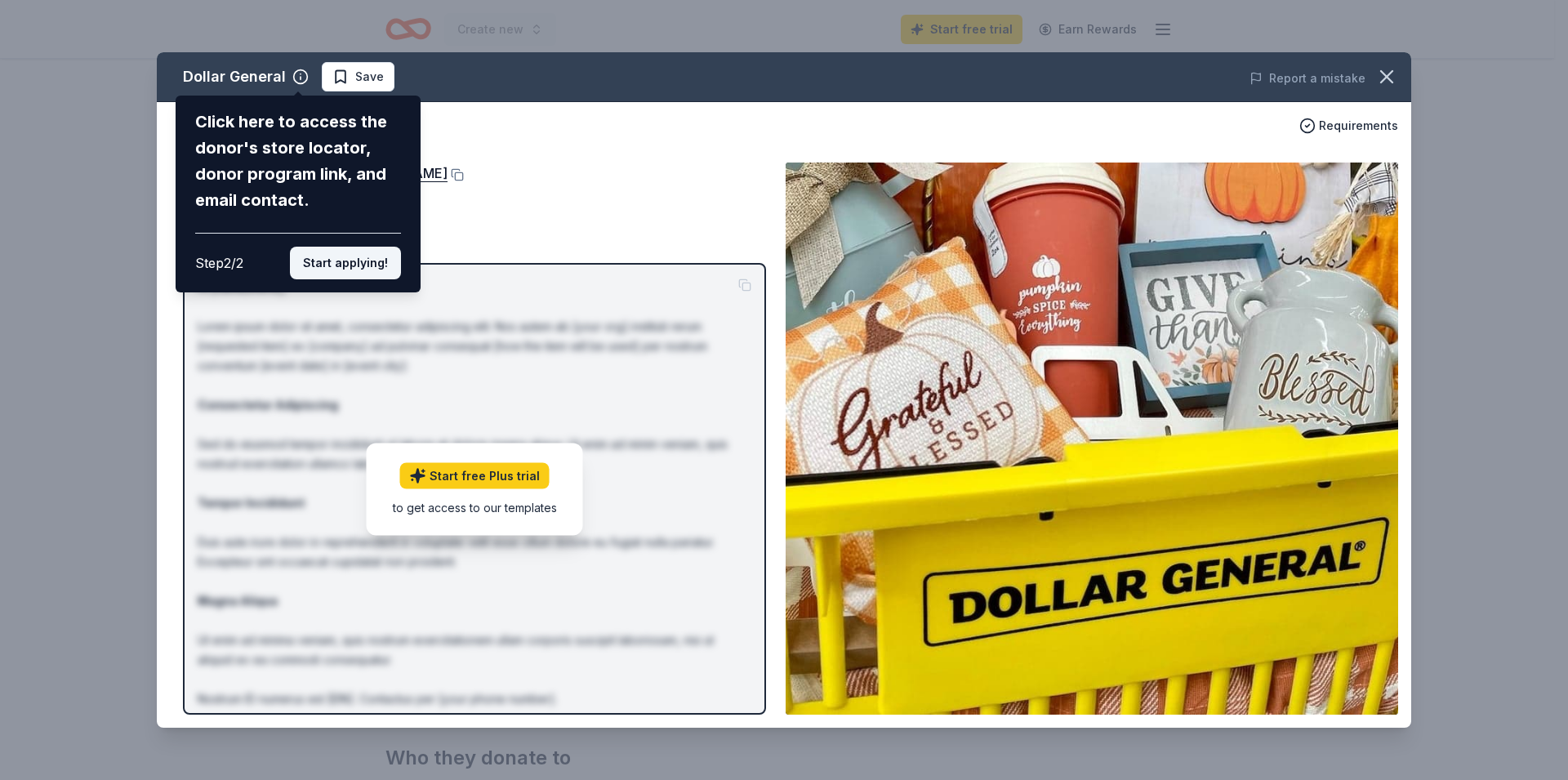
click at [357, 247] on button "Start applying!" at bounding box center [346, 263] width 111 height 33
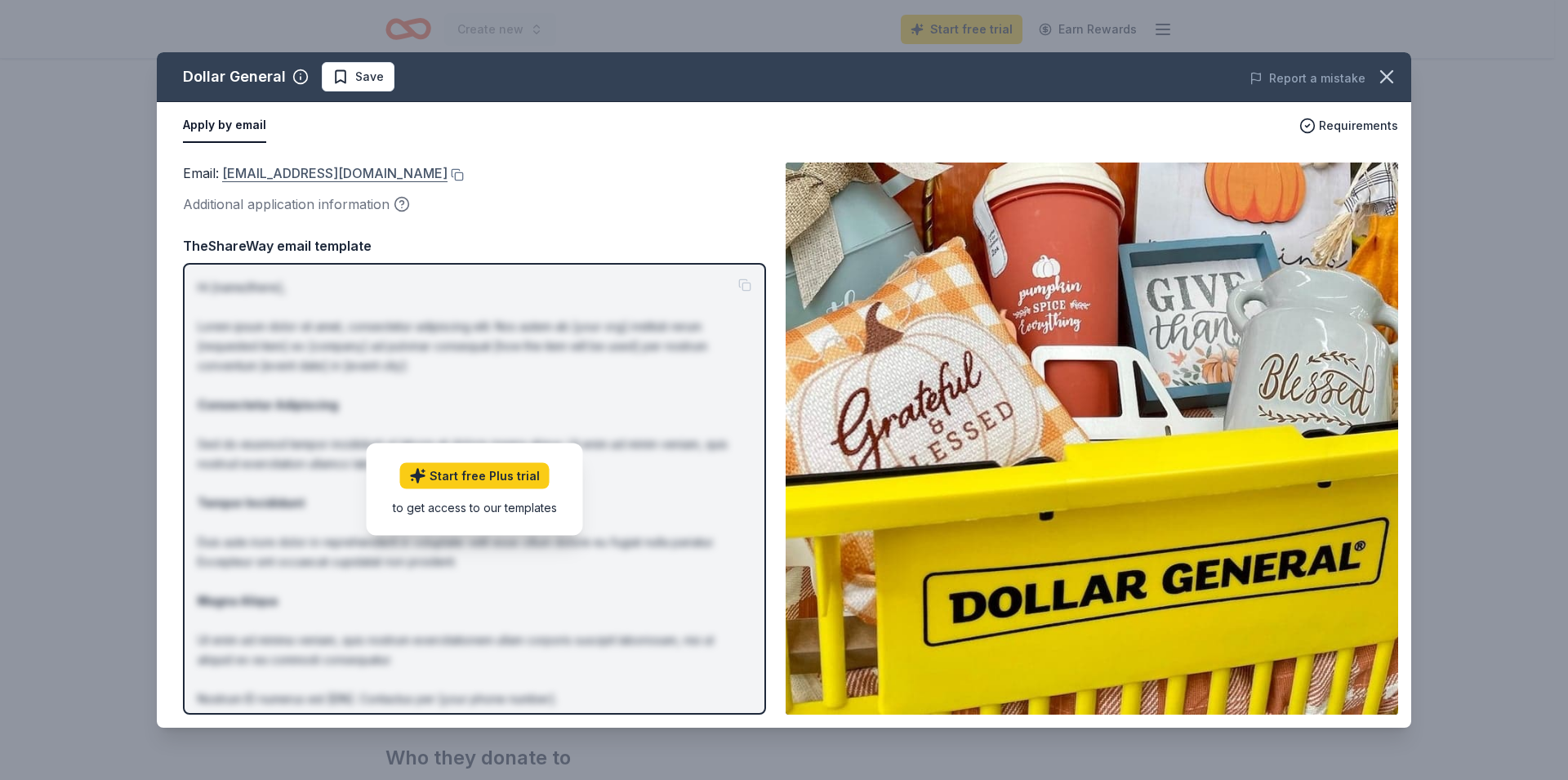
click at [340, 174] on link "[EMAIL_ADDRESS][DOMAIN_NAME]" at bounding box center [334, 173] width 225 height 21
click at [476, 472] on link "Start free Plus trial" at bounding box center [475, 475] width 150 height 26
click at [296, 172] on link "[EMAIL_ADDRESS][DOMAIN_NAME]" at bounding box center [334, 173] width 225 height 21
click at [1386, 64] on button "button" at bounding box center [1387, 77] width 36 height 36
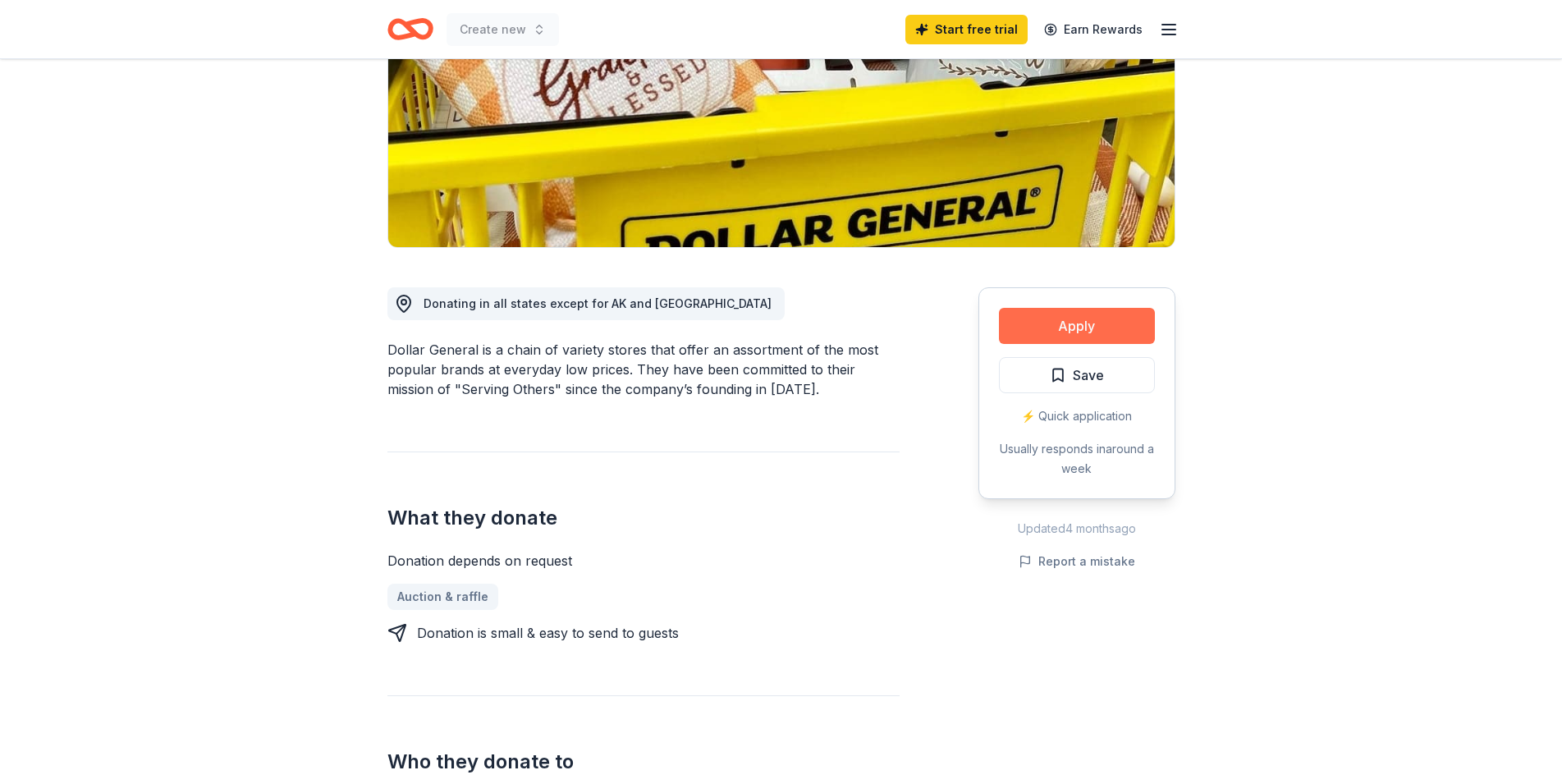
click at [1125, 322] on button "Apply" at bounding box center [1077, 326] width 156 height 36
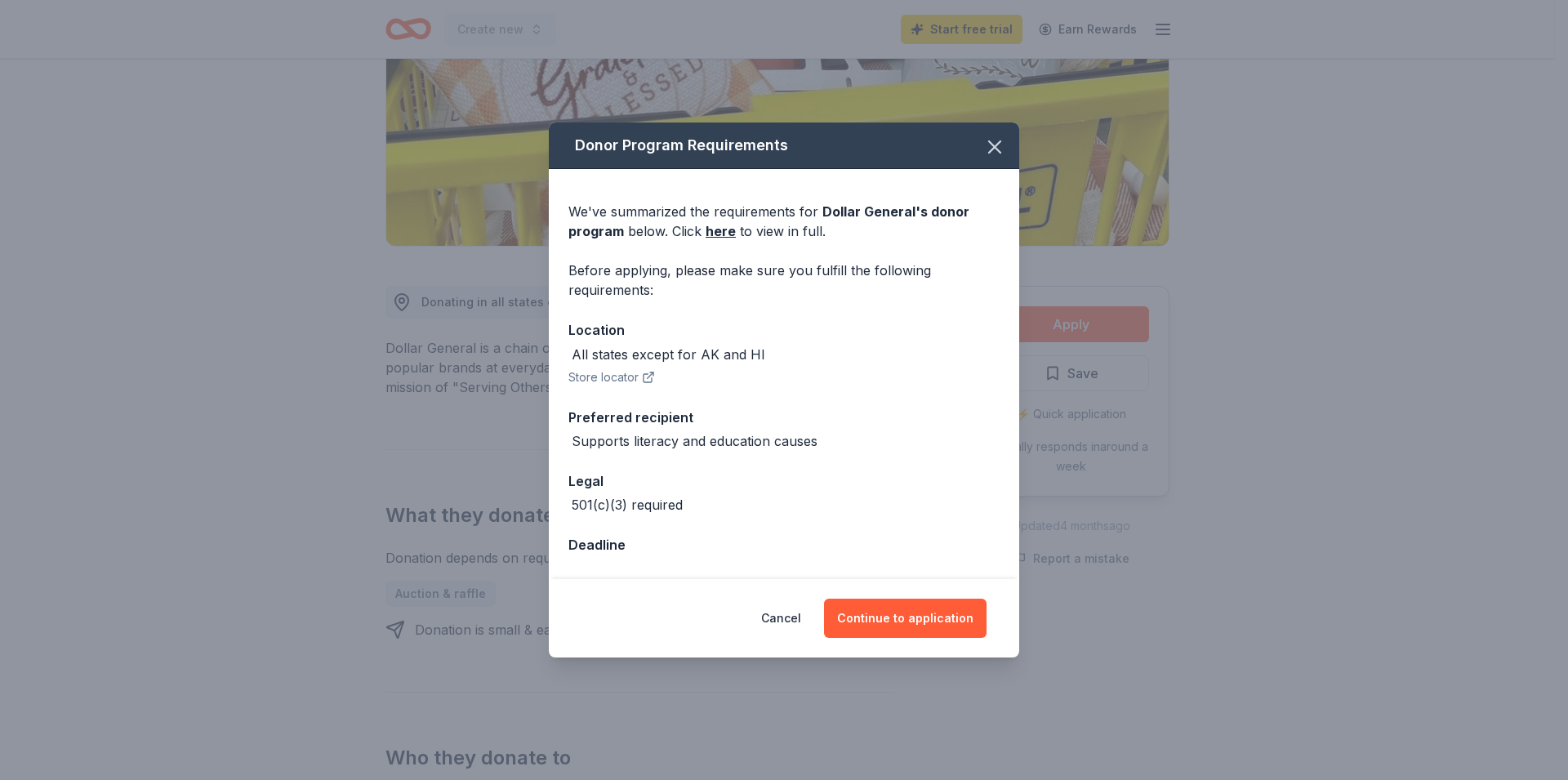
click at [594, 378] on button "Store locator" at bounding box center [611, 378] width 86 height 20
click at [891, 619] on button "Continue to application" at bounding box center [905, 618] width 162 height 39
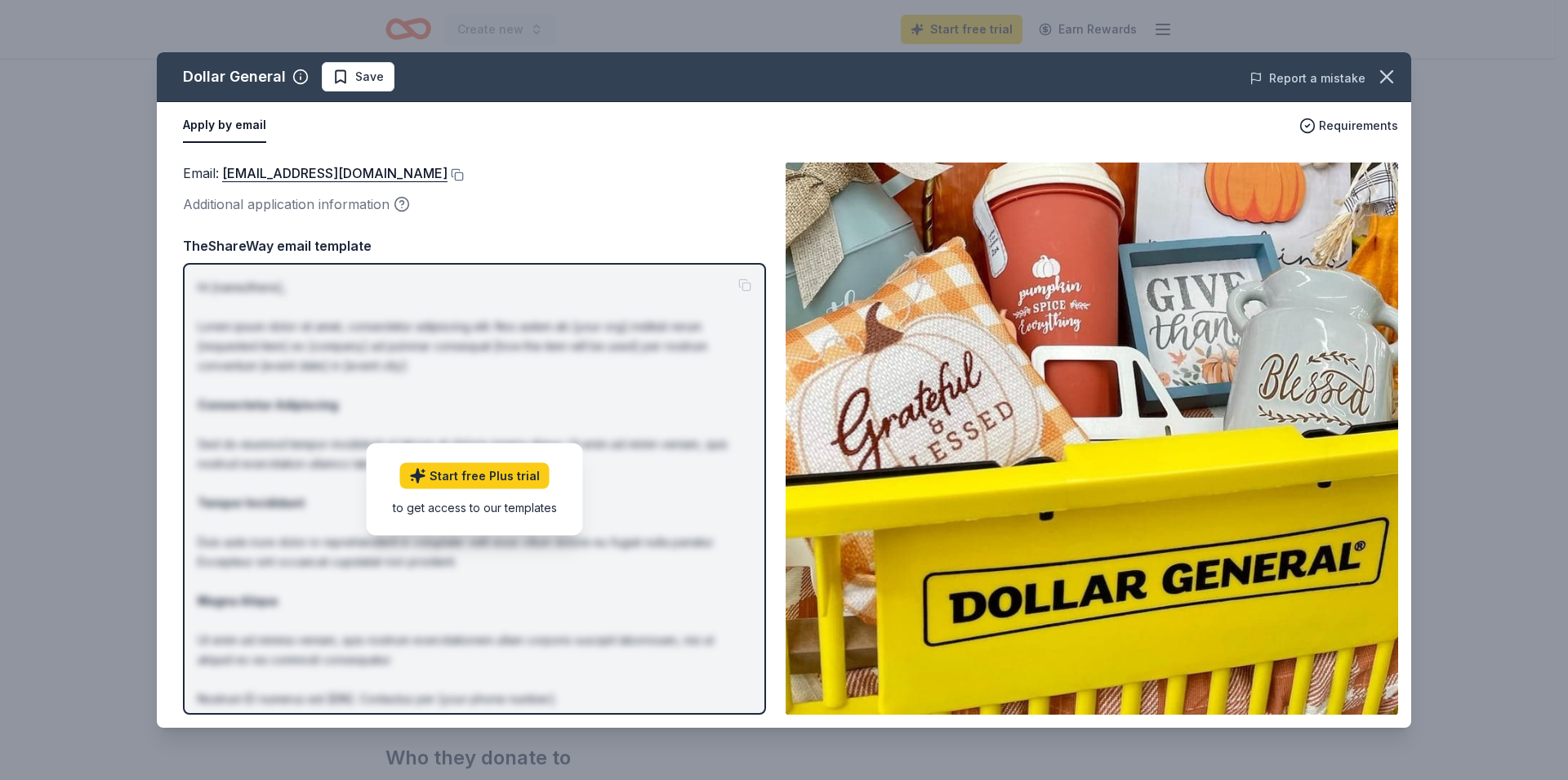
click at [1301, 77] on button "Report a mistake" at bounding box center [1308, 78] width 116 height 20
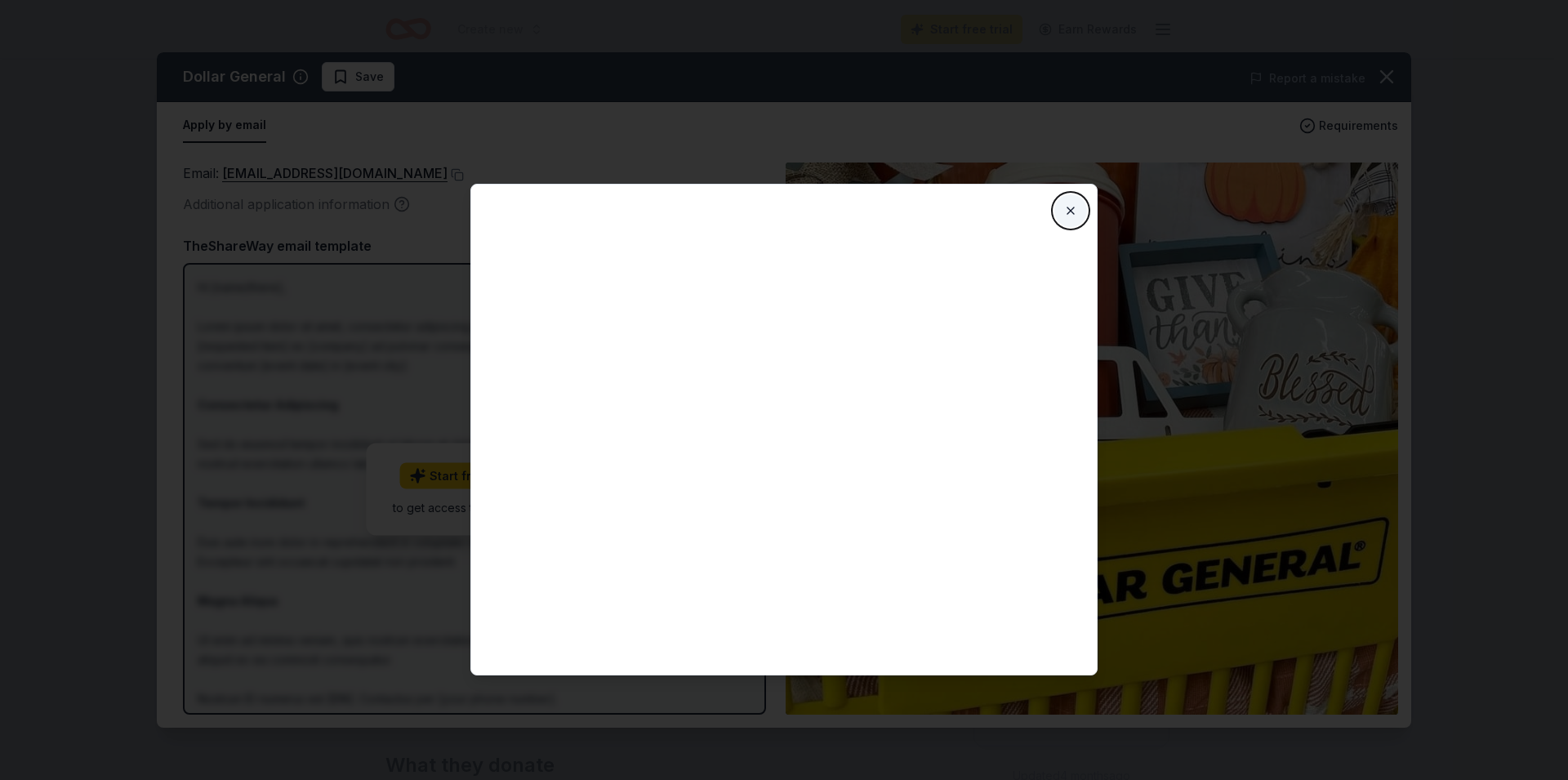
click at [1069, 215] on button "Close" at bounding box center [1071, 210] width 33 height 33
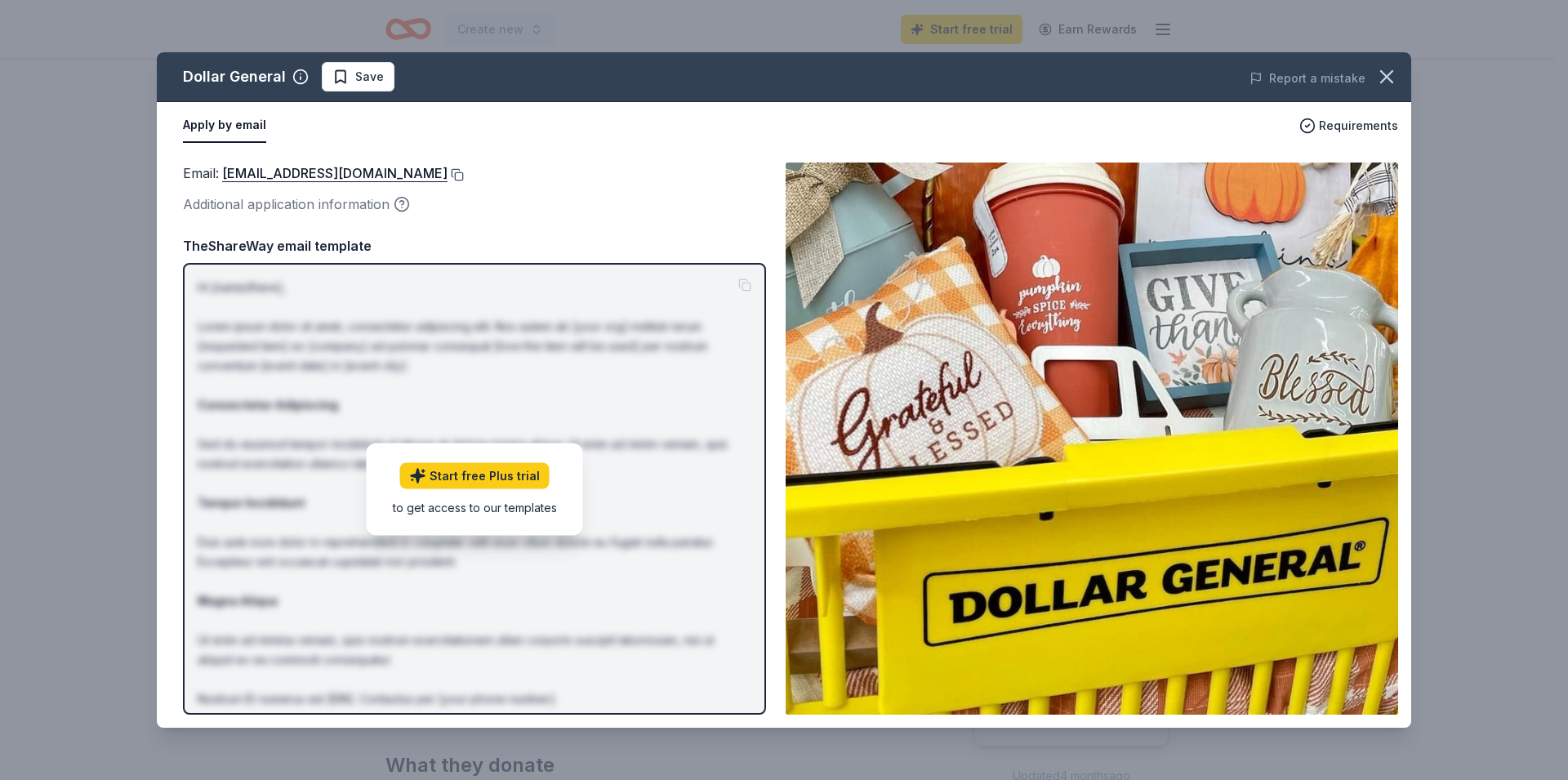
click at [447, 176] on button at bounding box center [455, 175] width 16 height 13
click at [212, 123] on button "Apply by email" at bounding box center [225, 126] width 84 height 35
